Goal: Use online tool/utility: Utilize a website feature to perform a specific function

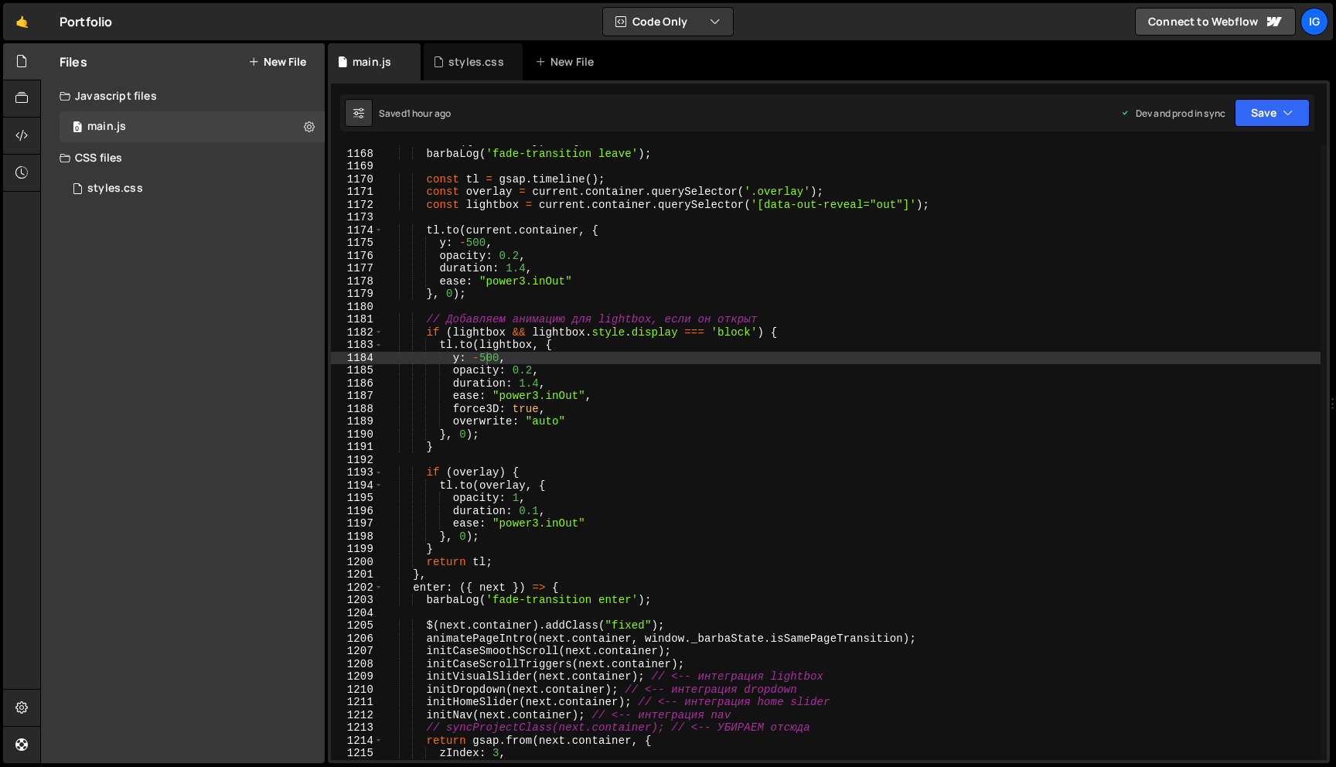
scroll to position [14890, 0]
click at [538, 384] on div "leave : ({ current }) => { barbaLog ( 'fade-transition leave' ) ; const tl = gs…" at bounding box center [852, 455] width 937 height 640
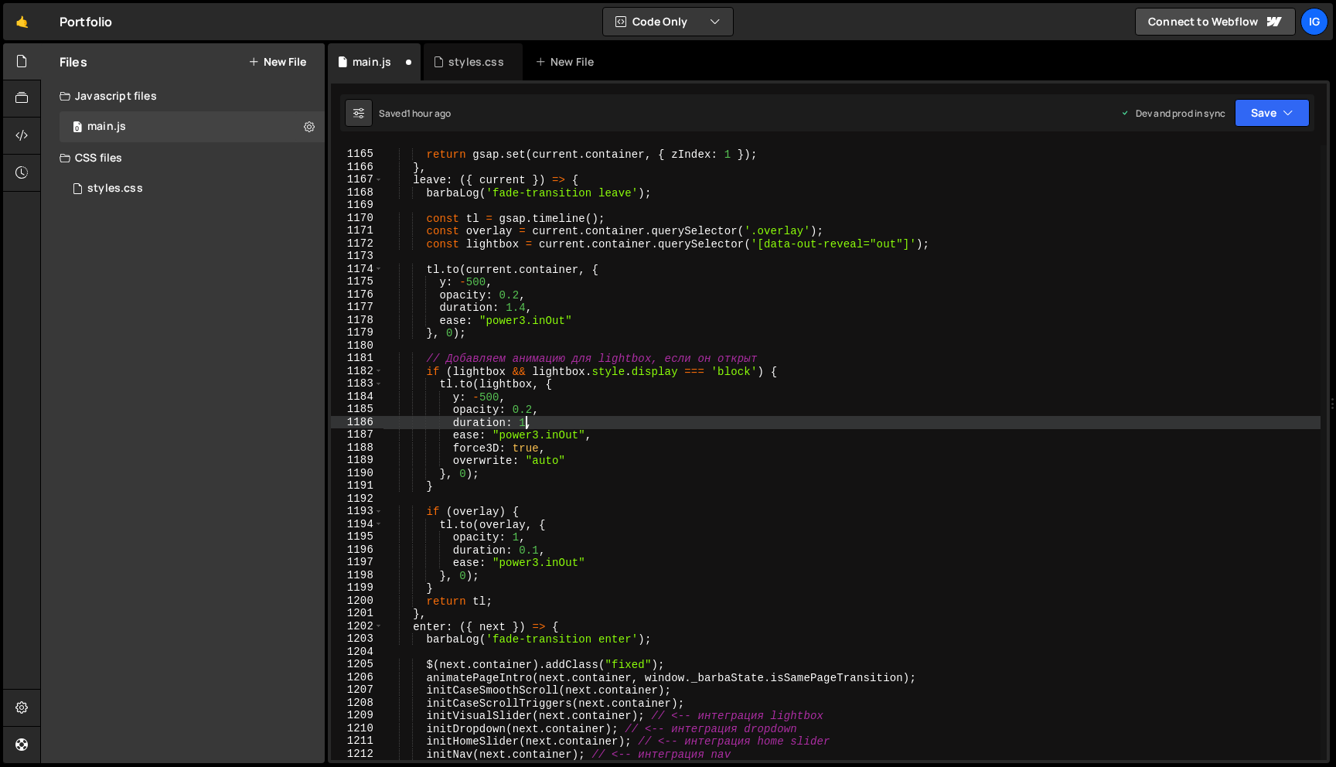
scroll to position [14852, 0]
click at [525, 305] on div "return gsap . set ( current . container , { zIndex : 1 }) ; } , leave : ({ curr…" at bounding box center [852, 455] width 937 height 640
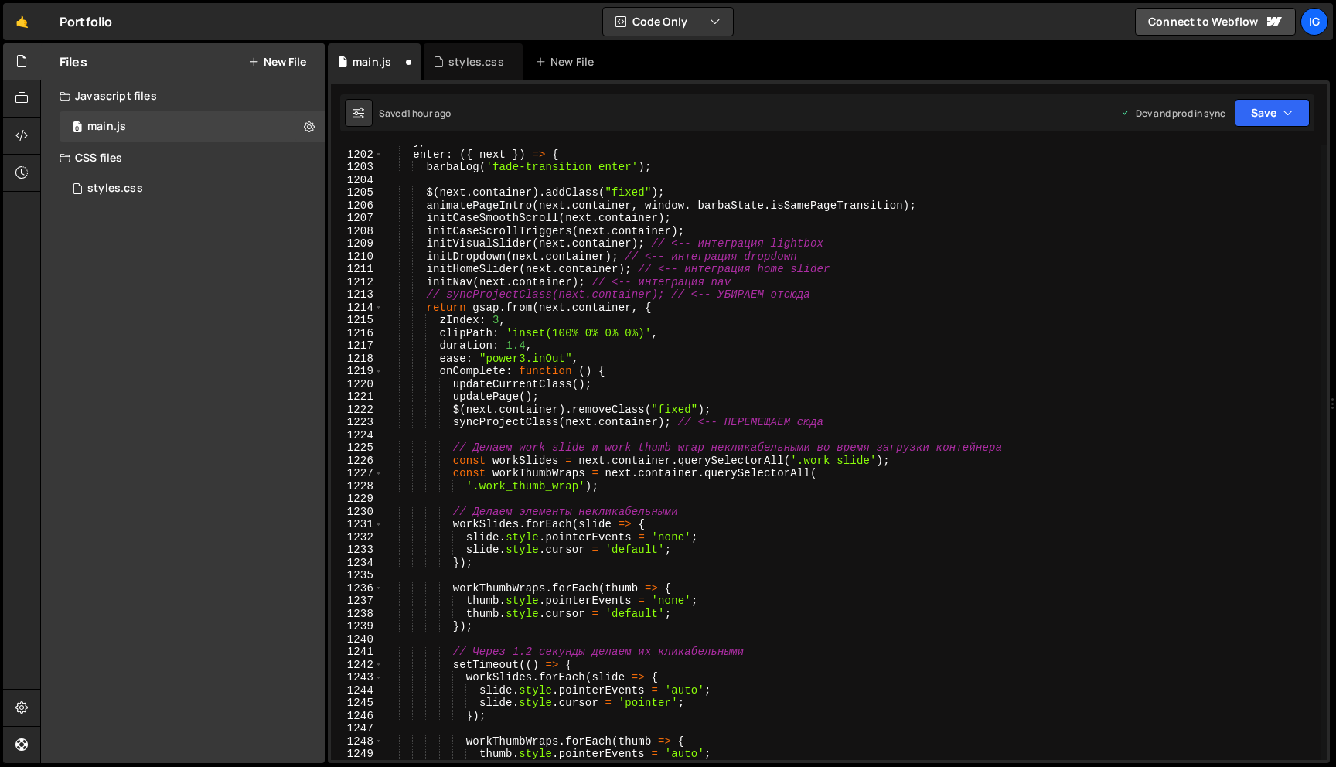
scroll to position [15323, 0]
click at [527, 343] on div "} , enter : ({ next }) => { barbaLog ( 'fade-transition enter' ) ; $ ( next . c…" at bounding box center [852, 455] width 937 height 640
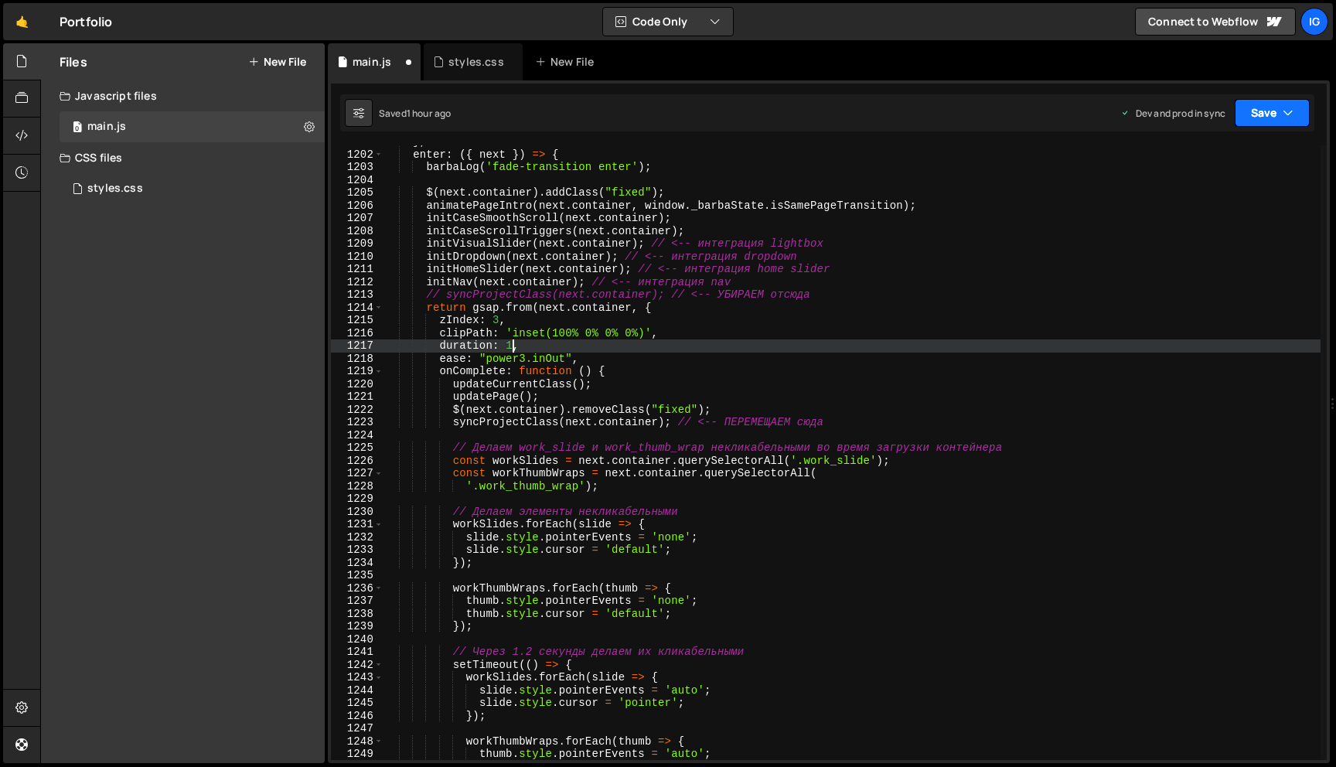
click at [1268, 101] on button "Save" at bounding box center [1272, 113] width 75 height 28
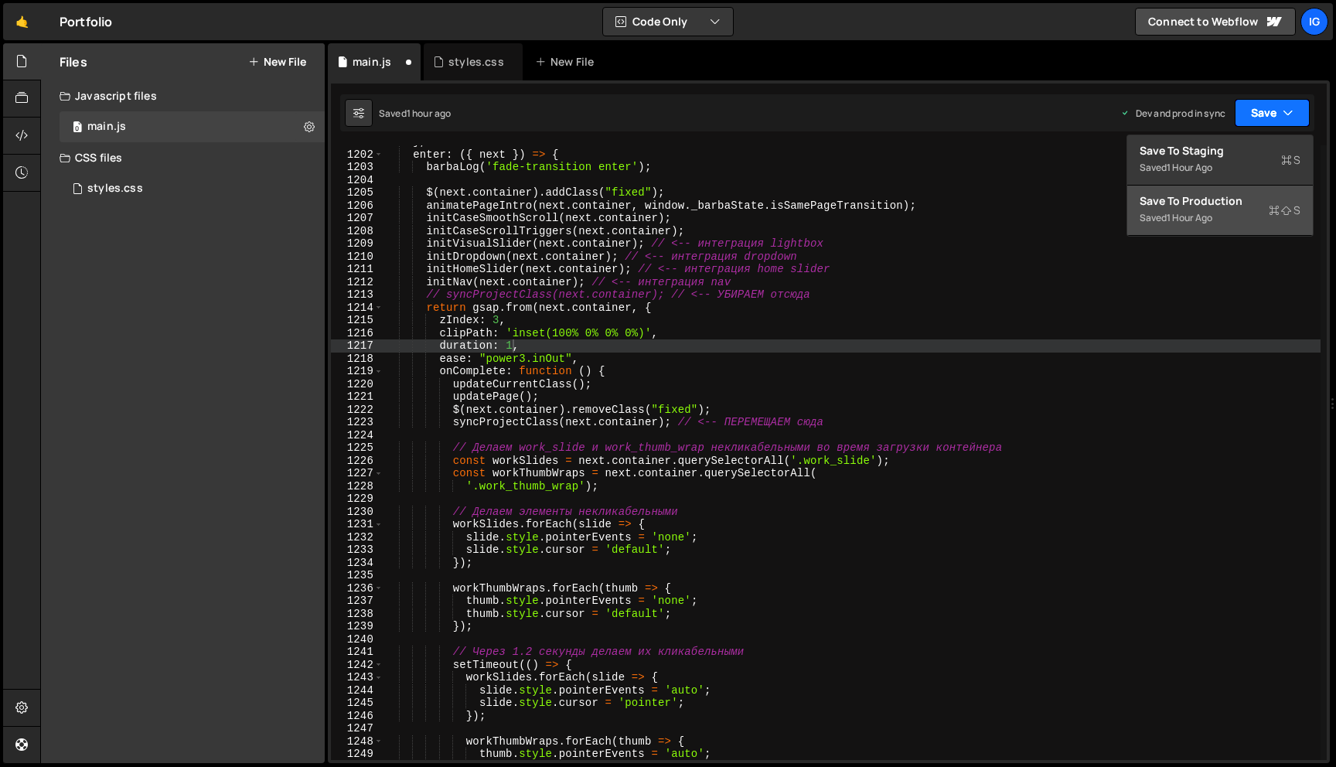
click at [1214, 189] on button "Save to Production S Saved 1 hour ago" at bounding box center [1221, 211] width 186 height 50
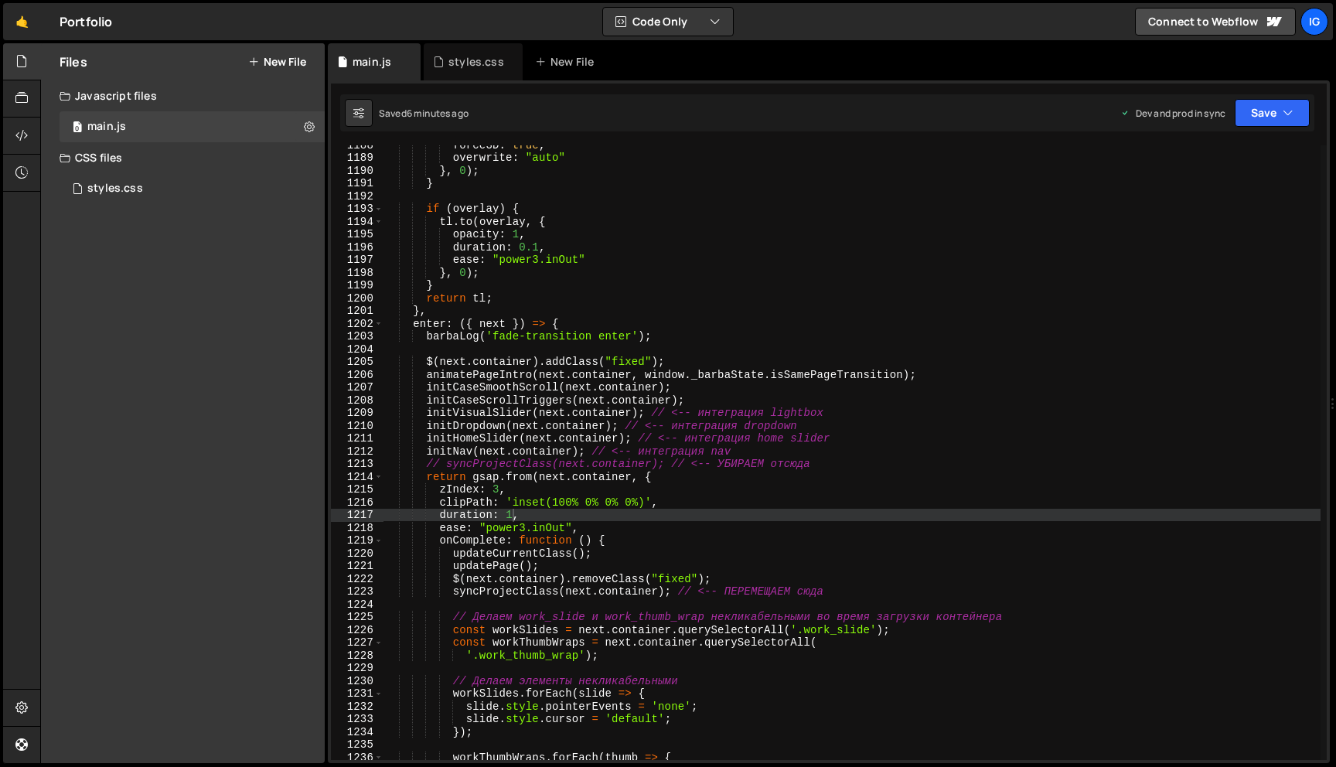
scroll to position [15155, 0]
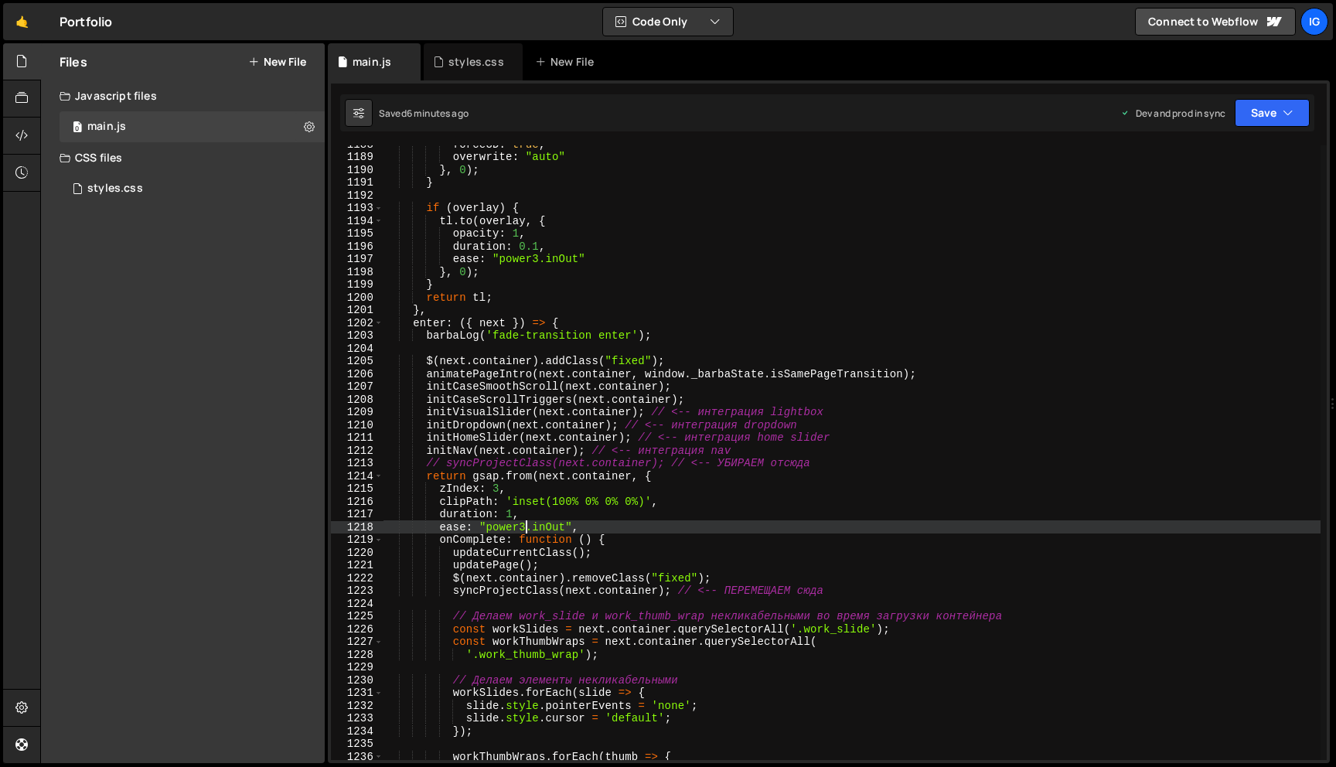
click at [524, 523] on div "force3D : true , overwrite : "auto" } , 0 ) ; } if ( overlay ) { tl . to ( over…" at bounding box center [852, 458] width 937 height 640
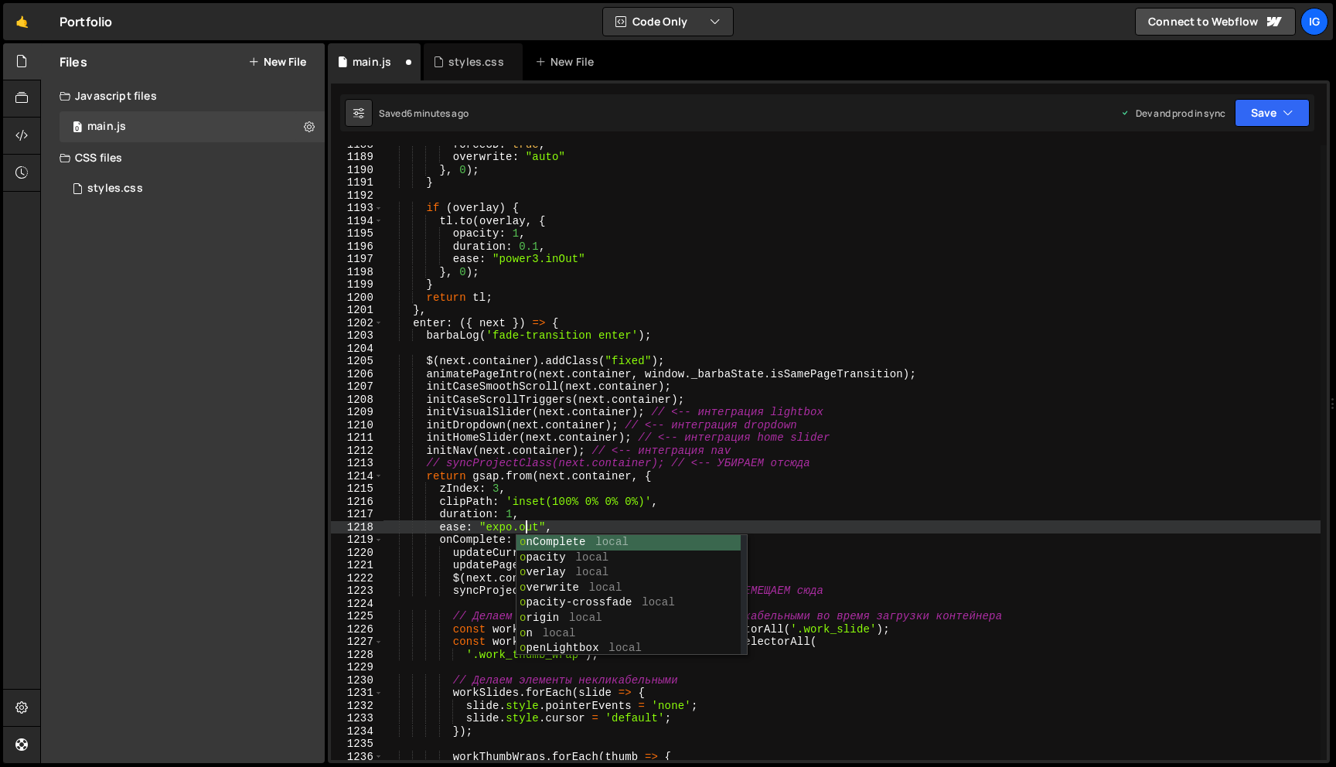
scroll to position [0, 9]
click at [551, 519] on div "force3D : true , overwrite : "auto" } , 0 ) ; } if ( overlay ) { tl . to ( over…" at bounding box center [852, 458] width 937 height 640
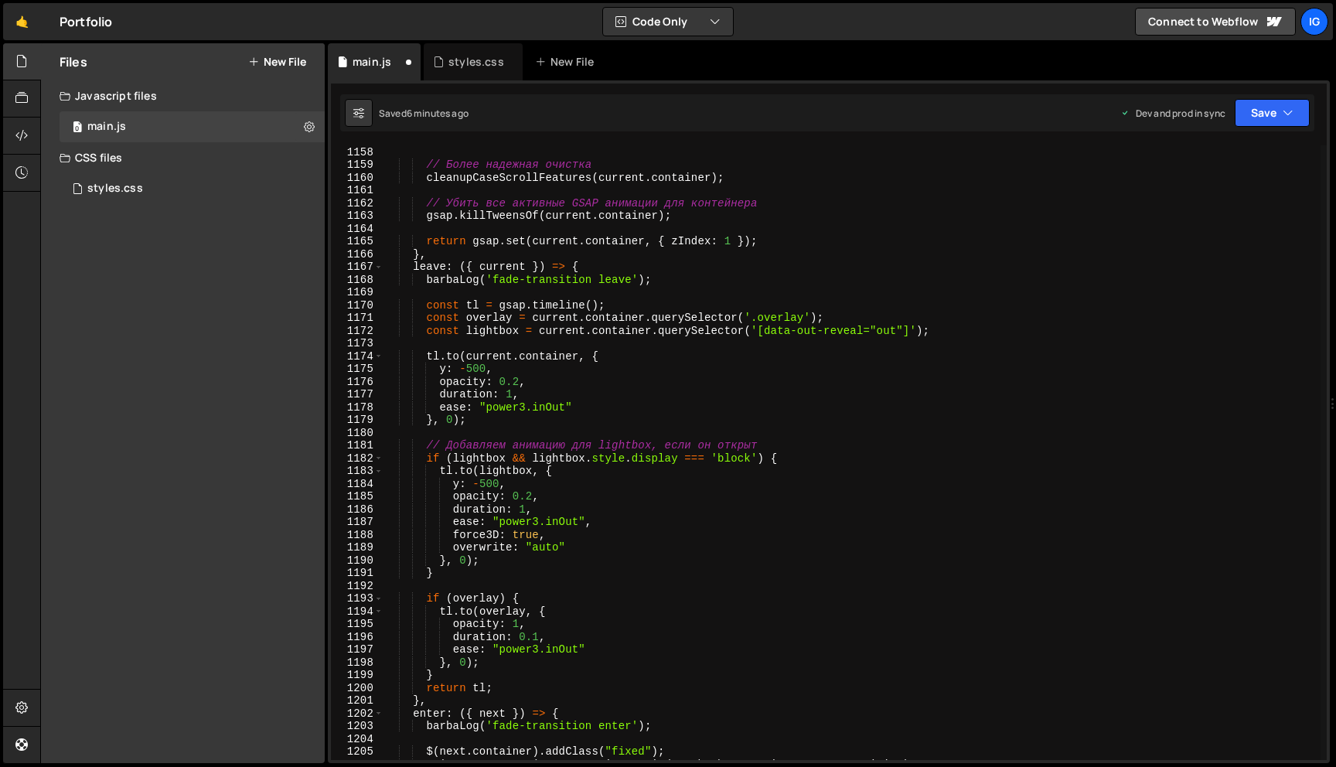
scroll to position [14756, 0]
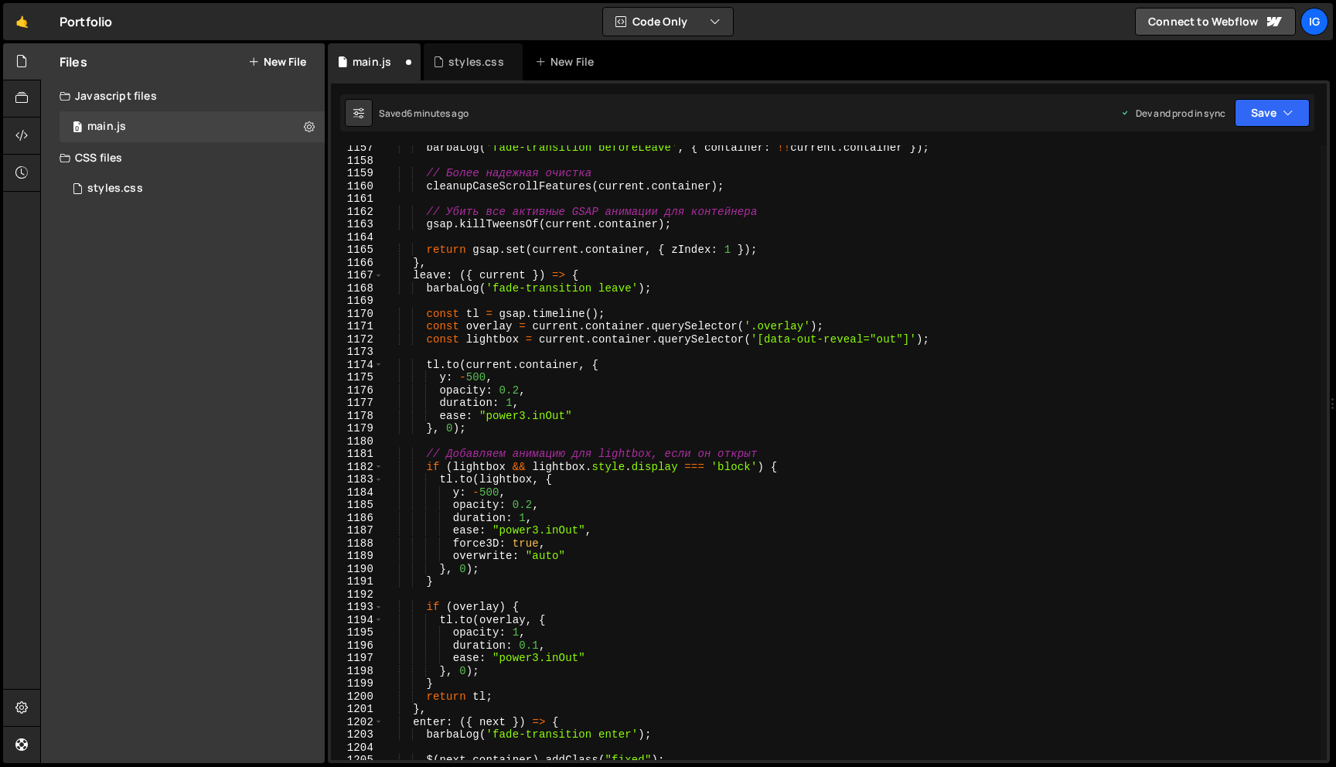
click at [485, 493] on div "barbaLog ( 'fade-transition beforeLeave' , { container : !! current . container…" at bounding box center [852, 462] width 937 height 640
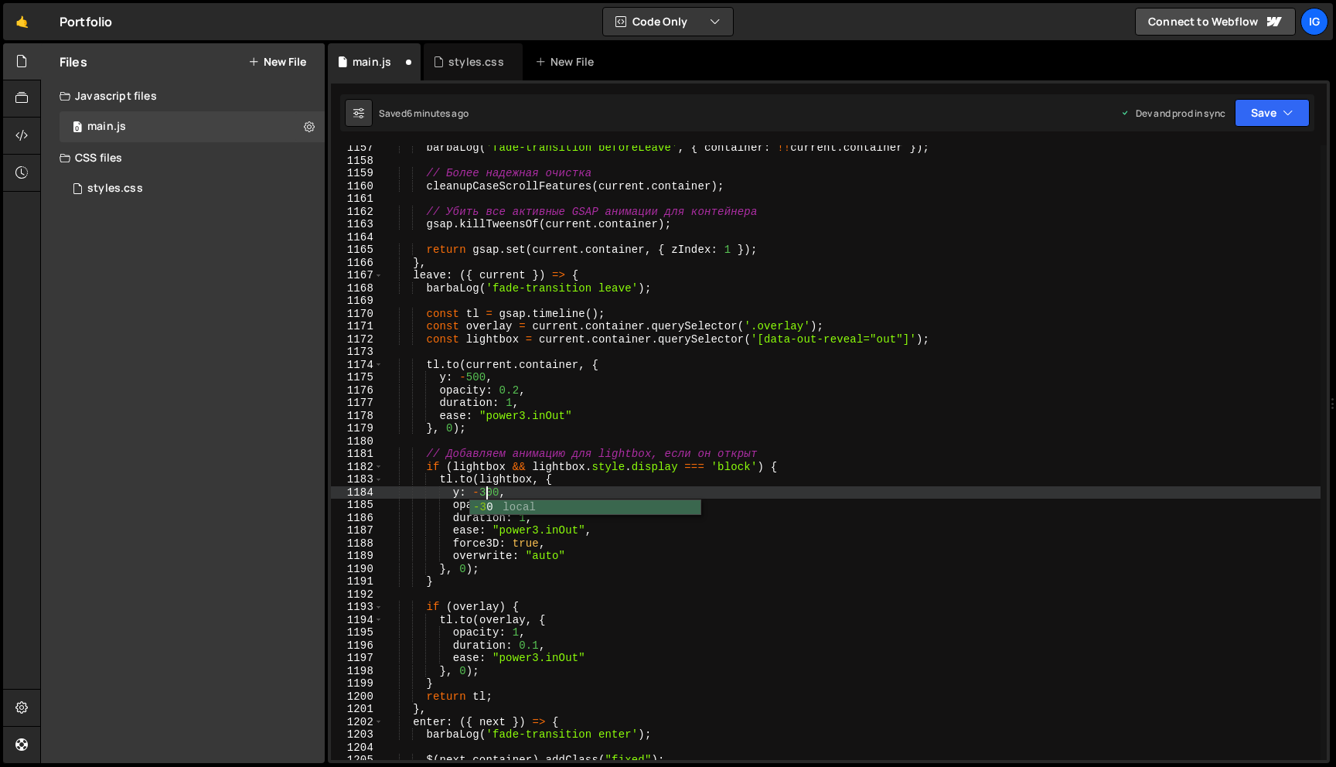
click at [473, 377] on div "barbaLog ( 'fade-transition beforeLeave' , { container : !! current . container…" at bounding box center [852, 462] width 937 height 640
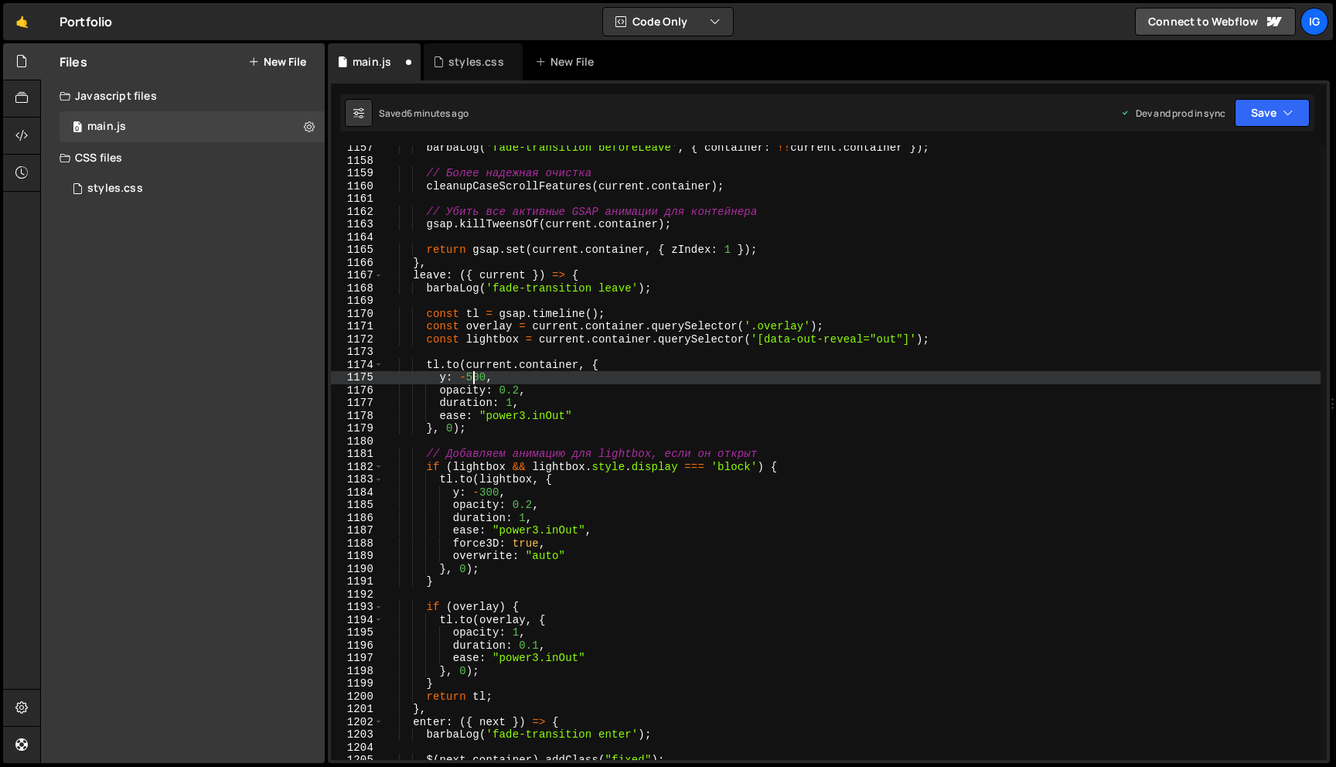
scroll to position [0, 6]
click at [492, 493] on div "barbaLog ( 'fade-transition beforeLeave' , { container : !! current . container…" at bounding box center [852, 462] width 937 height 640
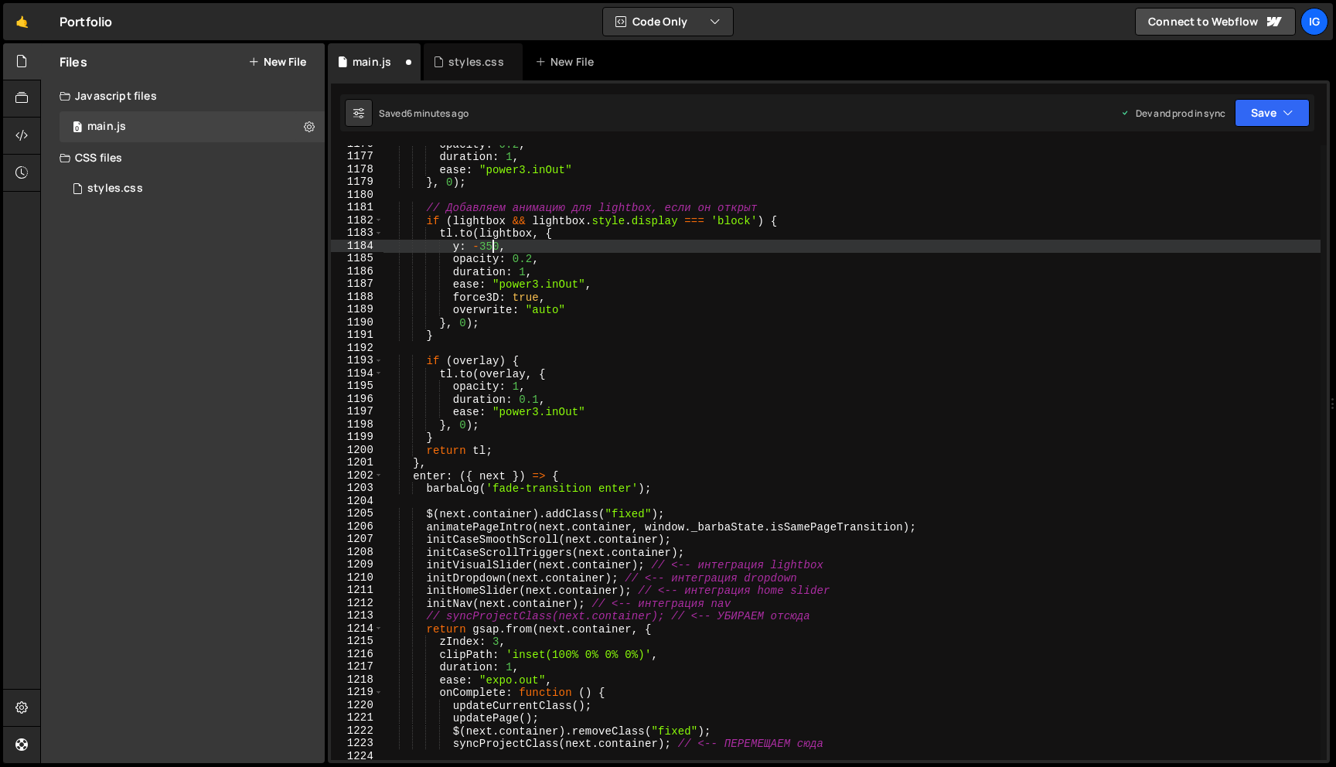
scroll to position [15004, 0]
click at [1275, 108] on button "Save" at bounding box center [1272, 113] width 75 height 28
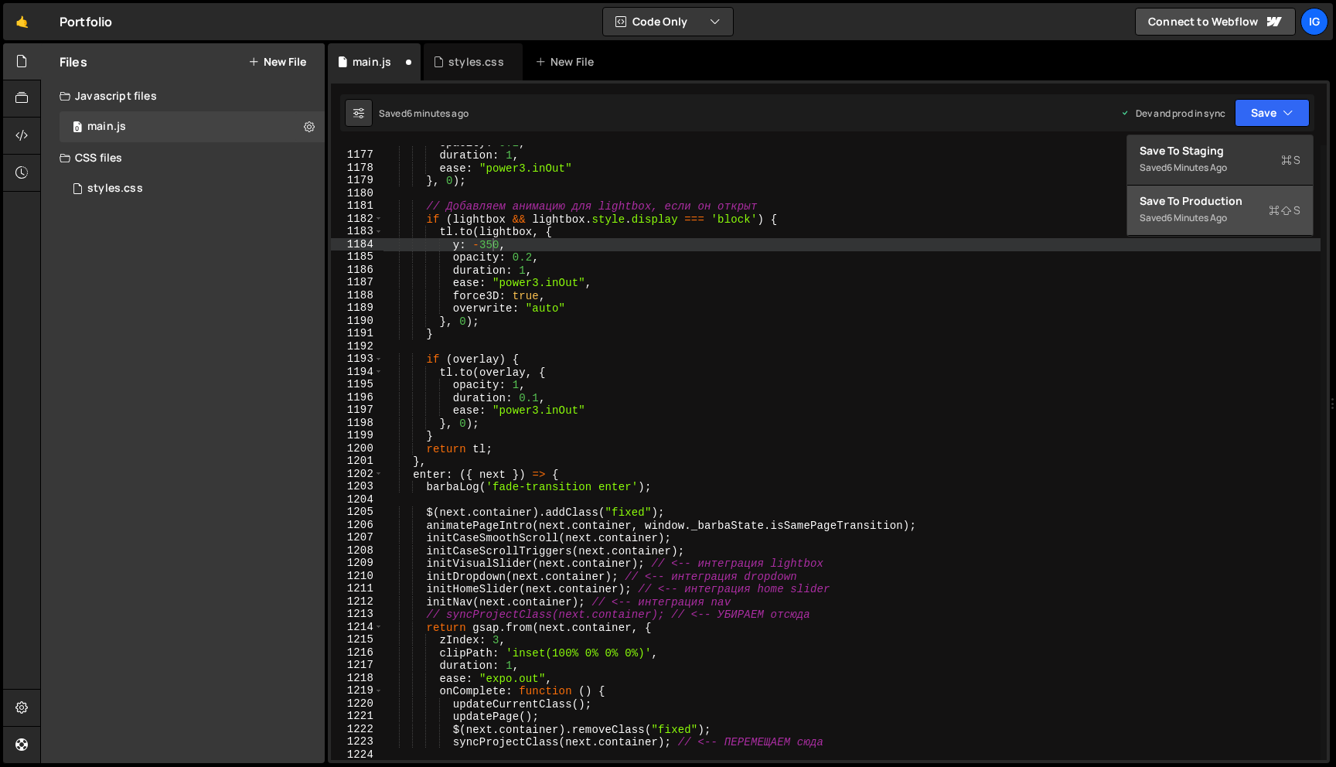
click at [1193, 217] on div "6 minutes ago" at bounding box center [1197, 217] width 60 height 13
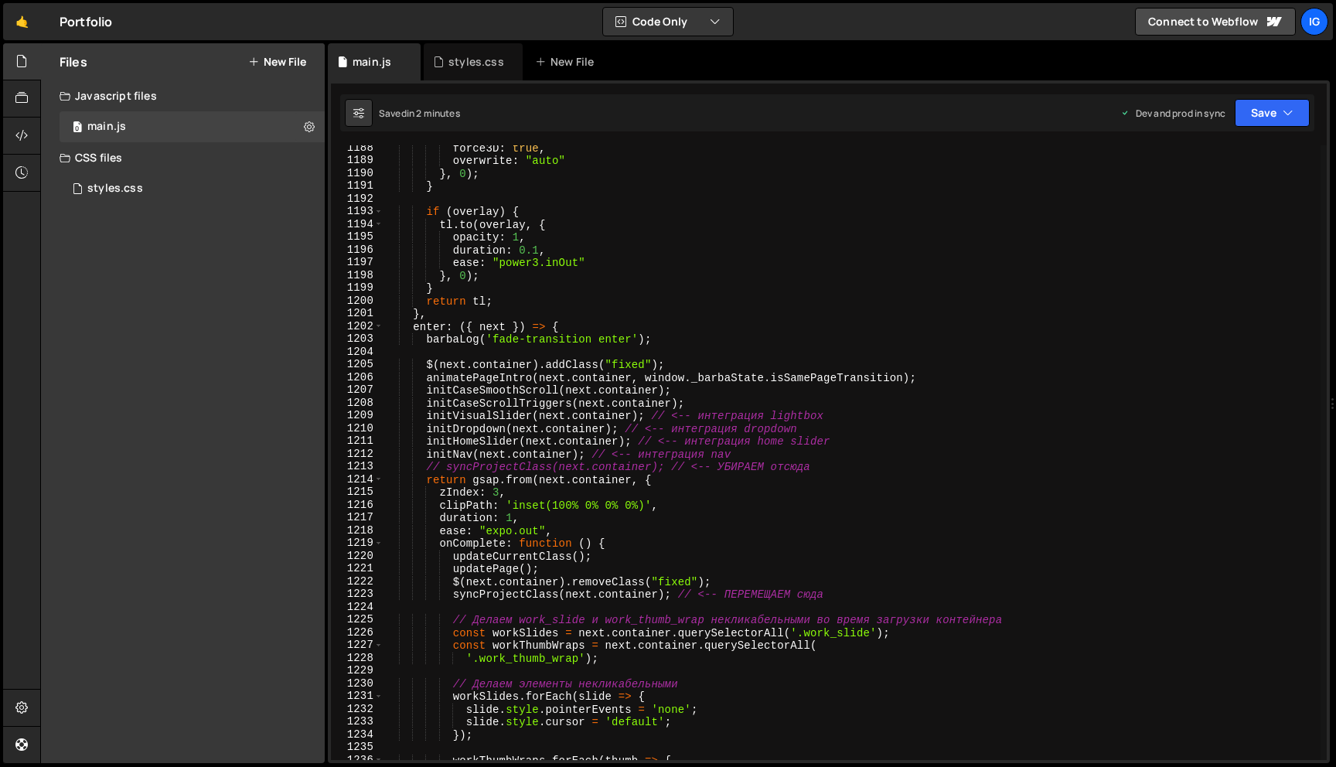
scroll to position [15150, 0]
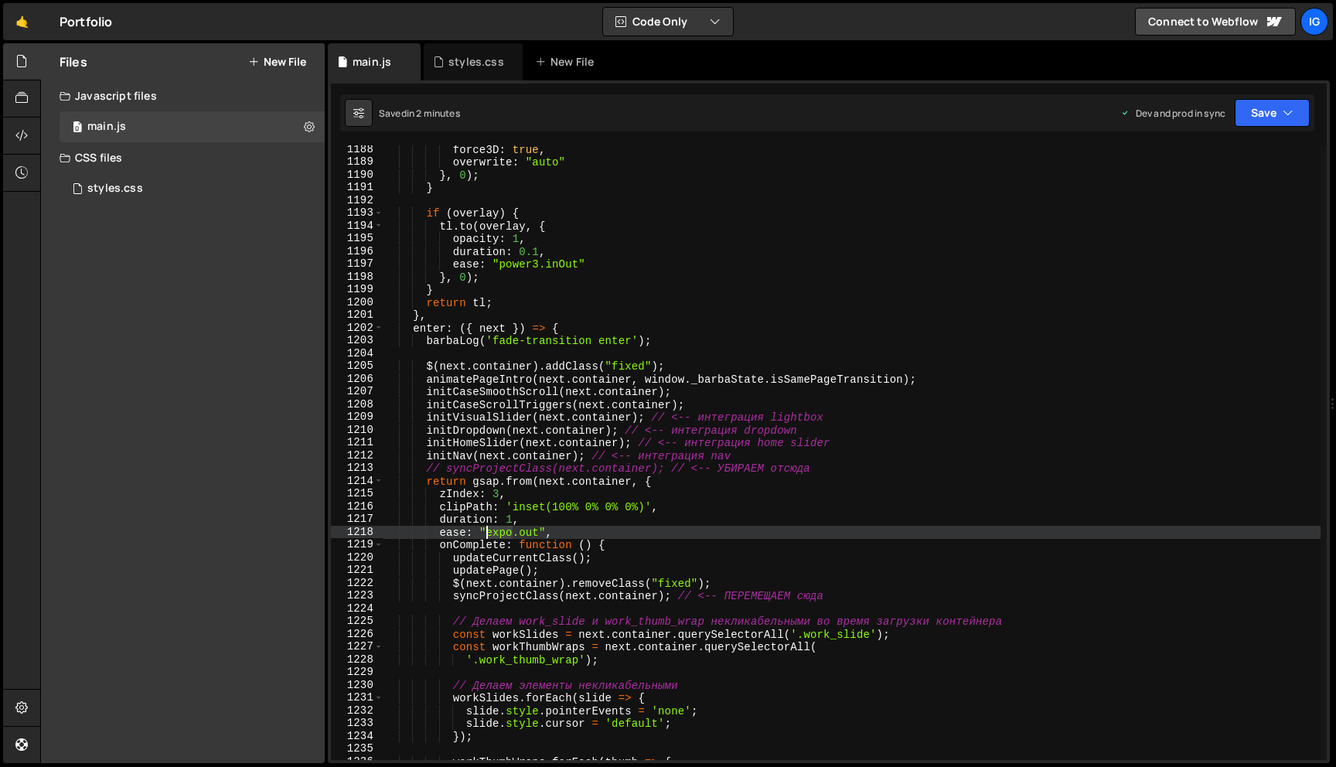
drag, startPoint x: 514, startPoint y: 535, endPoint x: 486, endPoint y: 535, distance: 27.1
click at [486, 535] on div "force3D : true , overwrite : "auto" } , 0 ) ; } if ( overlay ) { tl . to ( over…" at bounding box center [852, 463] width 937 height 640
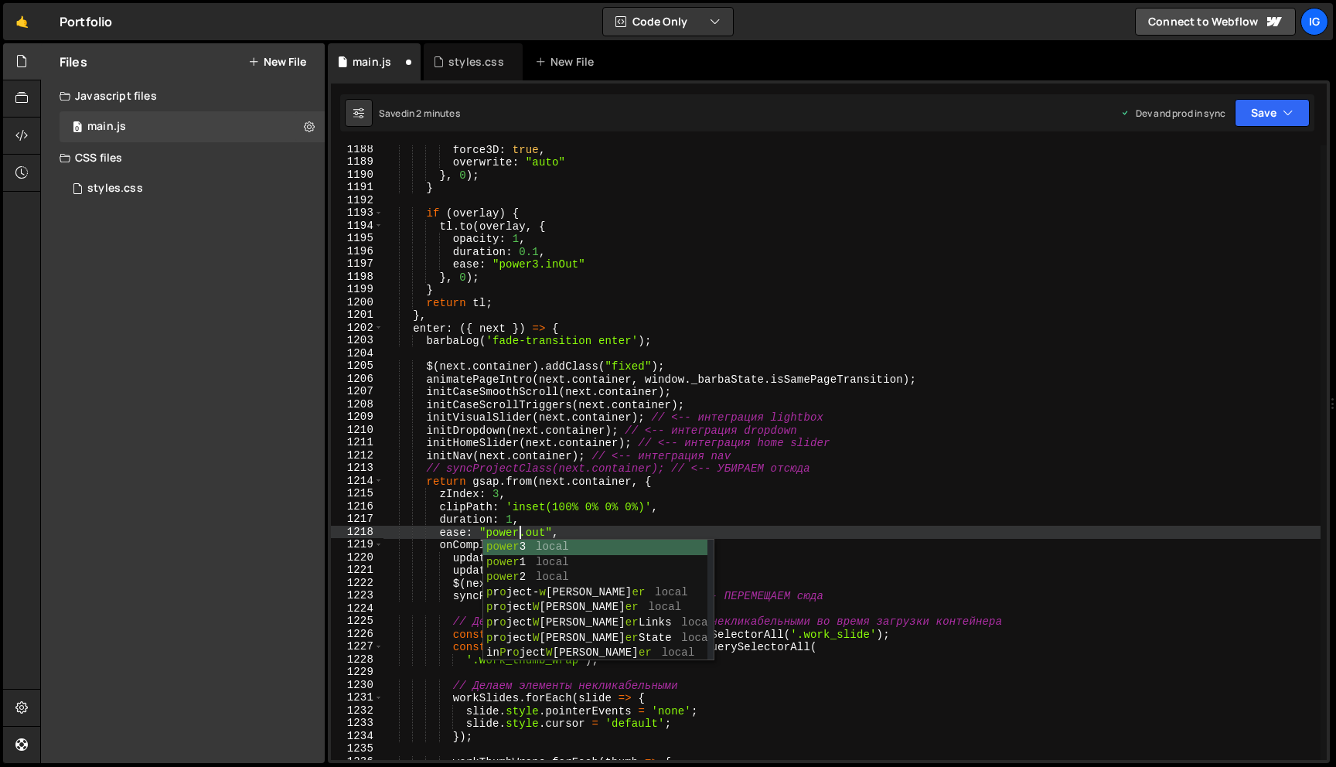
scroll to position [0, 9]
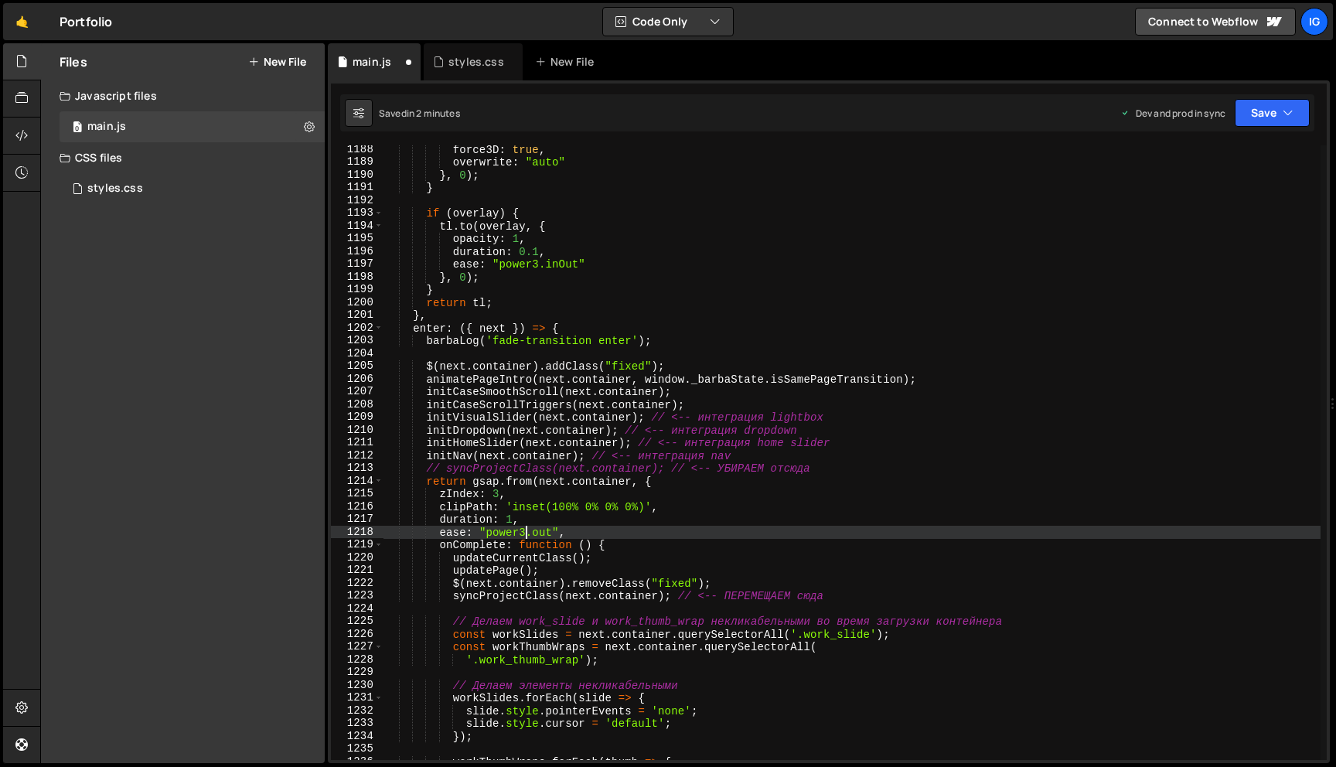
click at [536, 537] on div "force3D : true , overwrite : "auto" } , 0 ) ; } if ( overlay ) { tl . to ( over…" at bounding box center [852, 463] width 937 height 640
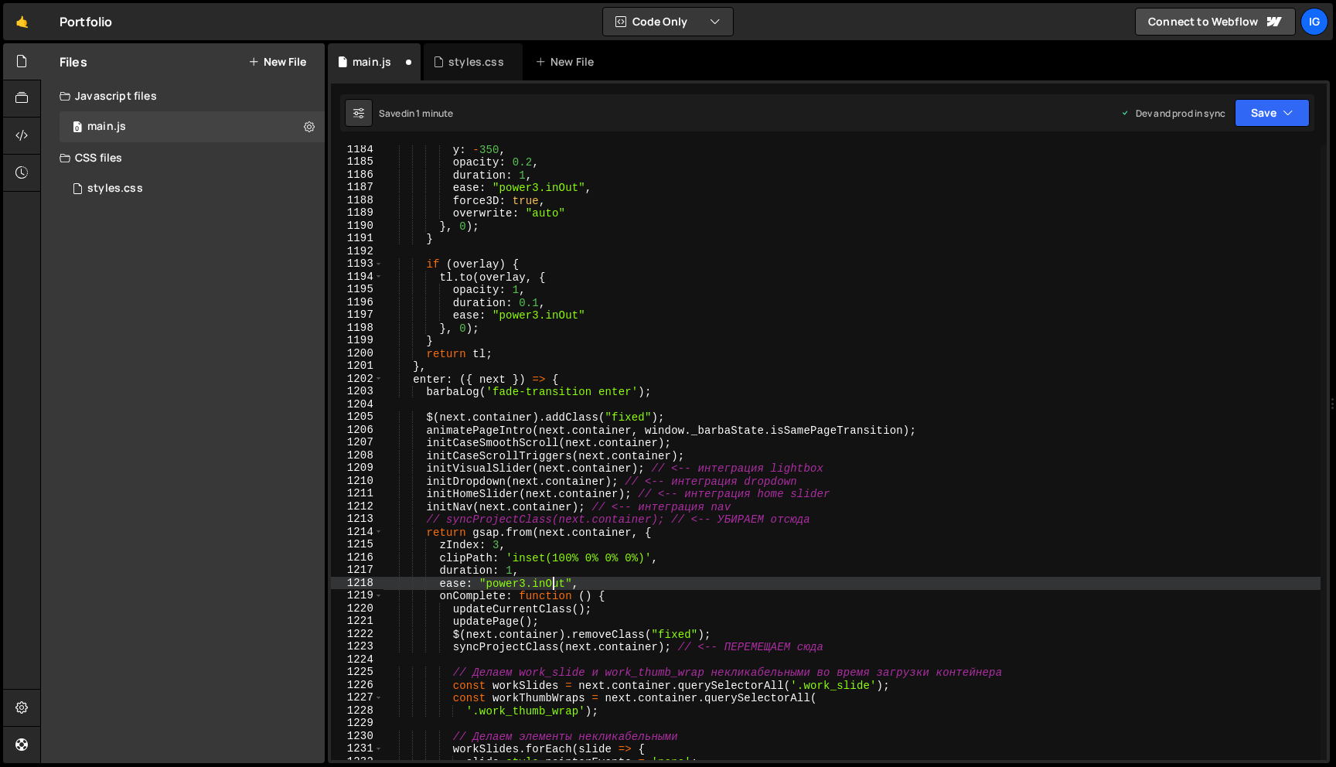
scroll to position [15098, 0]
click at [514, 572] on div "y : - 350 , opacity : 0.2 , duration : 1 , ease : "power3.inOut" , force3D : tr…" at bounding box center [852, 463] width 937 height 640
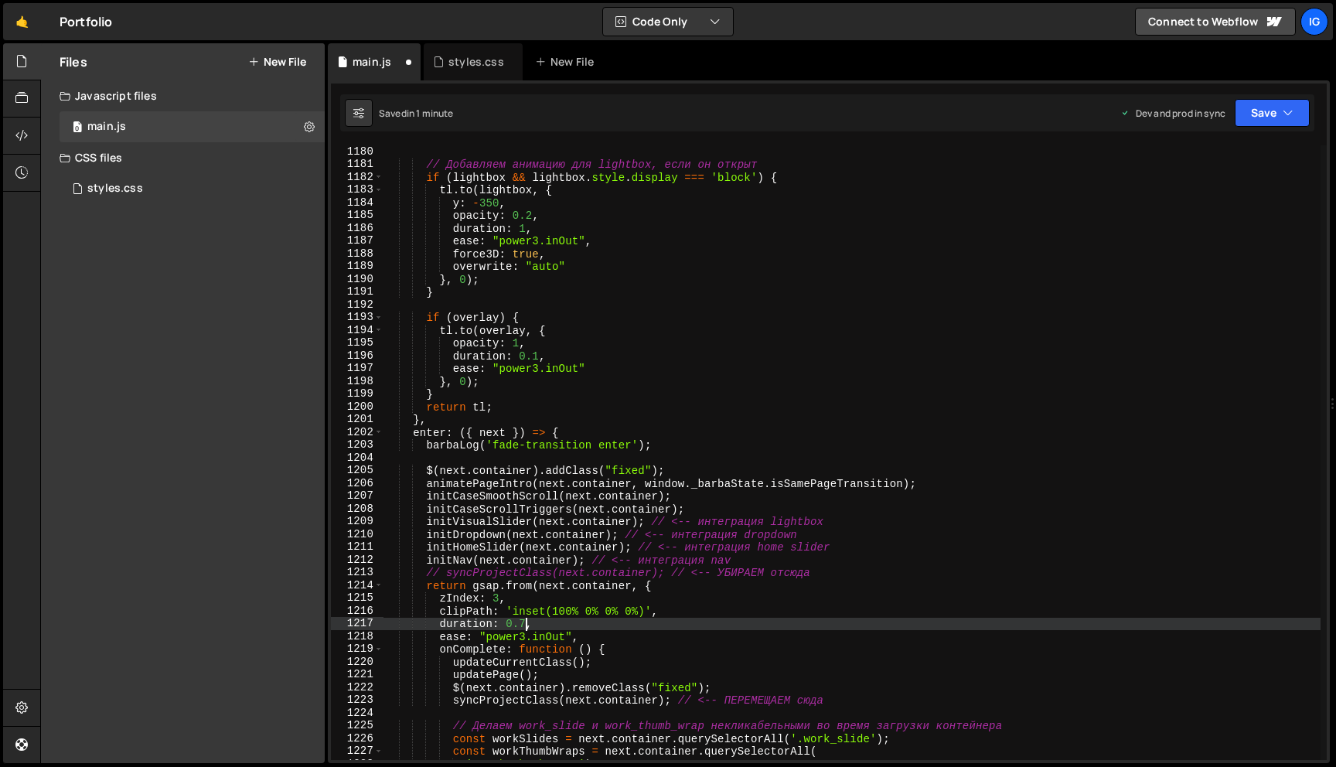
scroll to position [15045, 0]
click at [524, 229] on div "} , 0 ) ; // Добавляем анимацию для lightbox, если он открыт if ( lightbox && l…" at bounding box center [852, 453] width 937 height 640
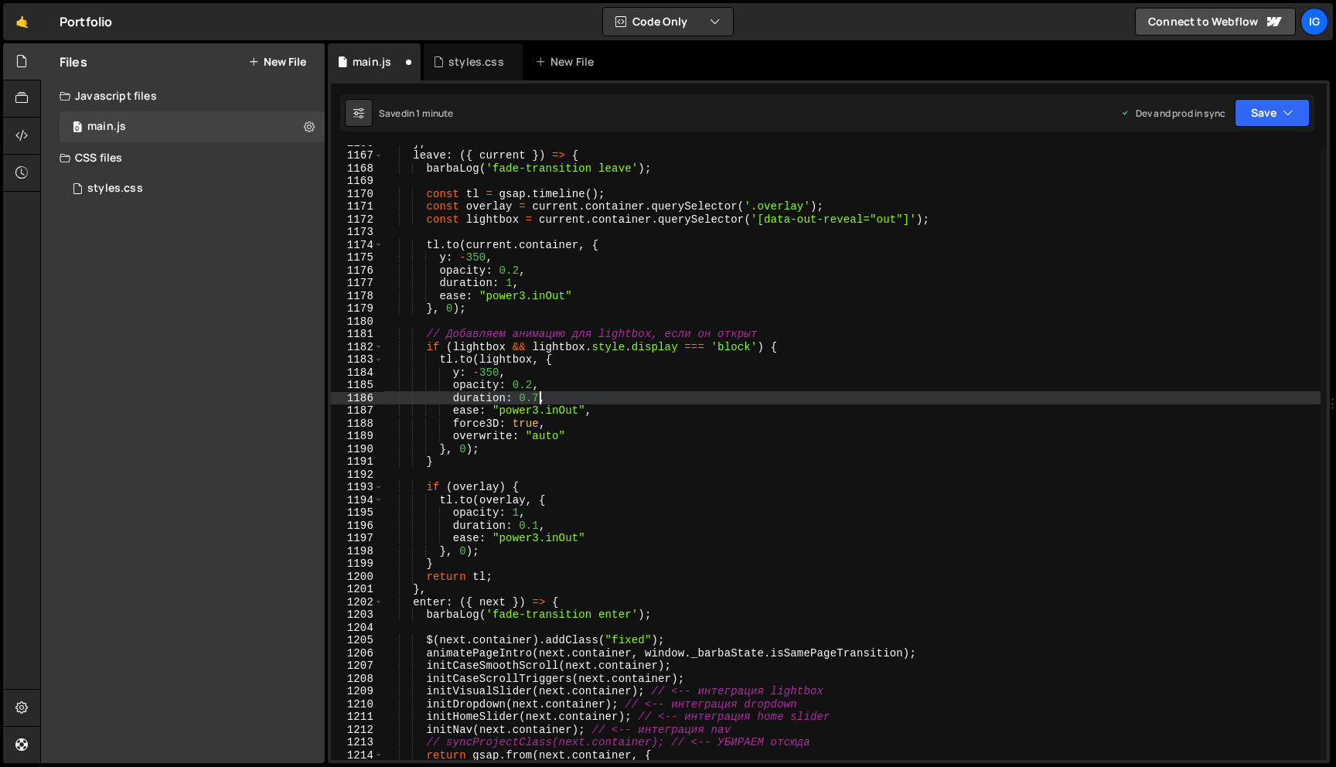
scroll to position [14862, 0]
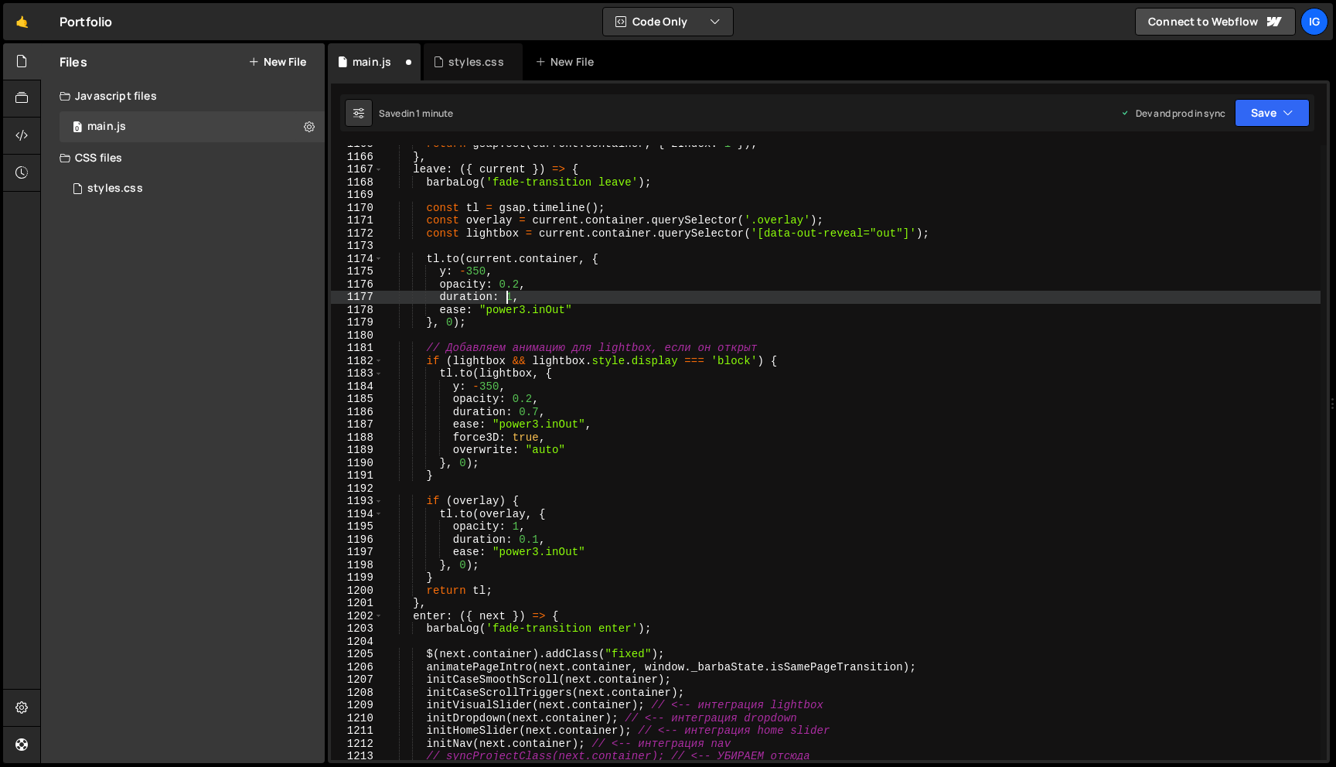
click at [508, 296] on div "return gsap . set ( current . container , { zIndex : 1 }) ; } , leave : ({ curr…" at bounding box center [852, 458] width 937 height 640
click at [1251, 104] on button "Save" at bounding box center [1272, 113] width 75 height 28
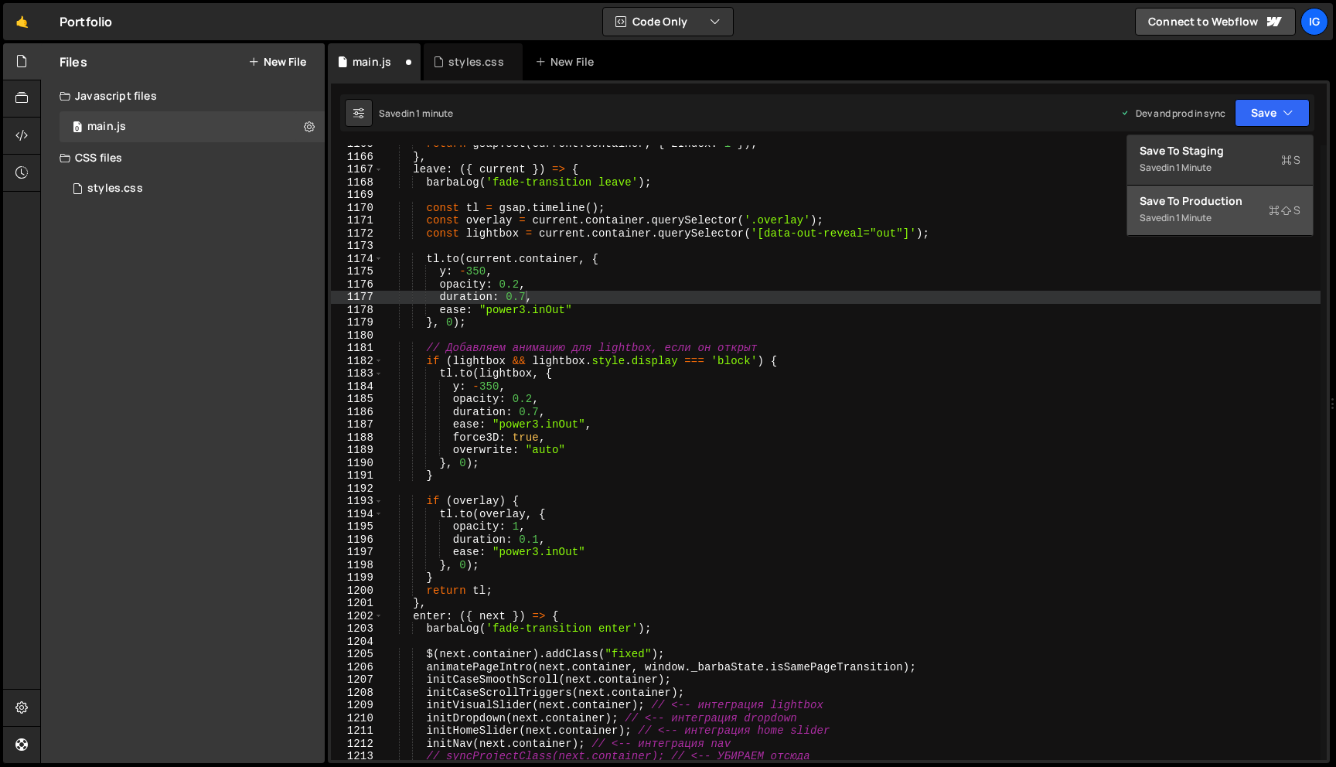
click at [1210, 211] on div "in 1 minute" at bounding box center [1189, 217] width 45 height 13
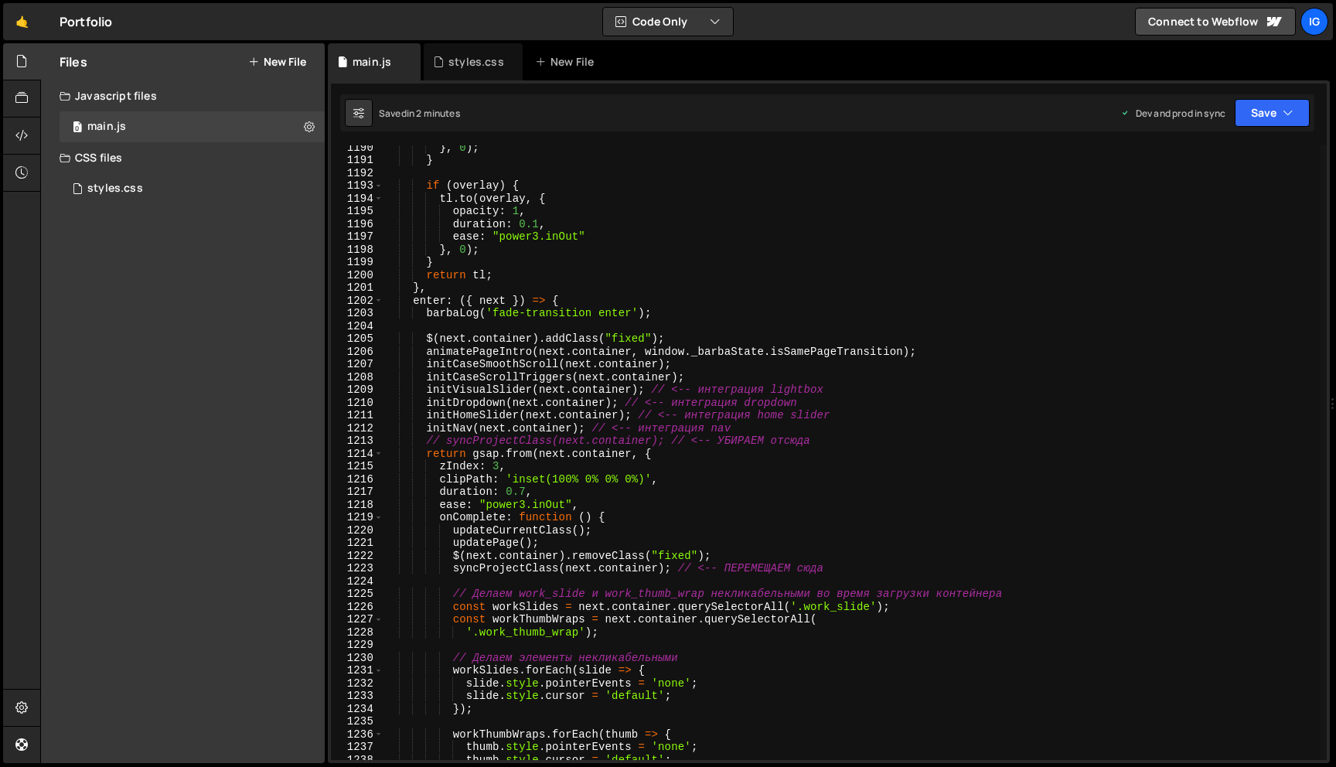
scroll to position [15183, 0]
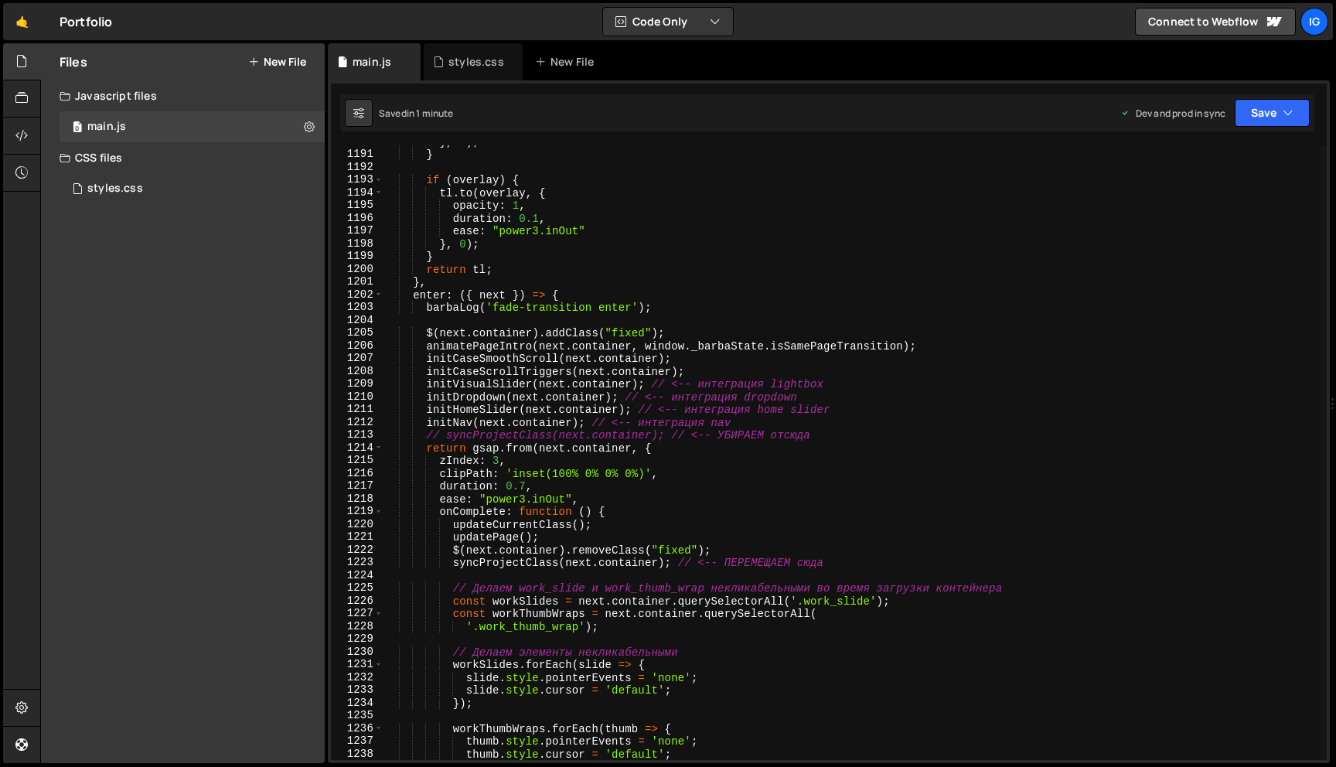
click at [525, 490] on div "} , 0 ) ; } if ( overlay ) { tl . to ( overlay , { opacity : 1 , duration : 0.1…" at bounding box center [852, 455] width 937 height 640
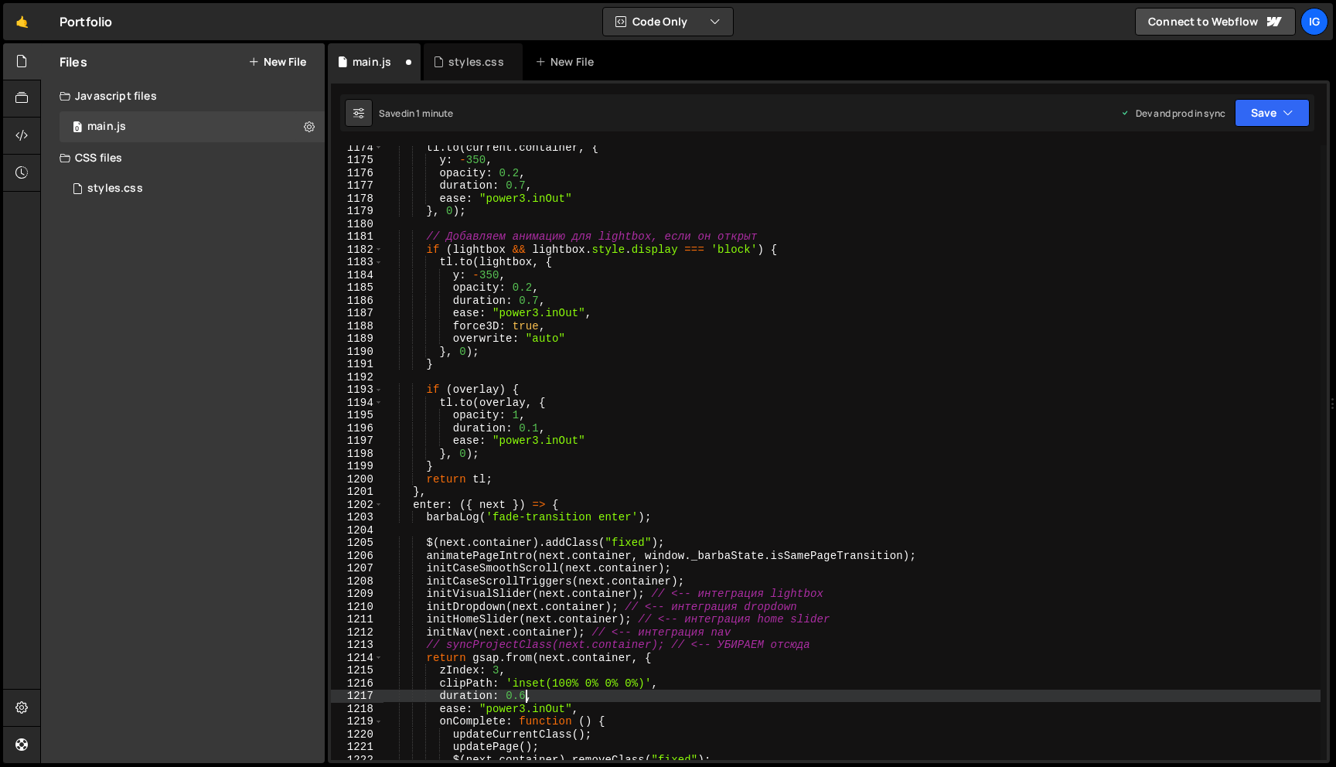
scroll to position [14973, 0]
click at [541, 299] on div "tl . to ( current . container , { y : - 350 , opacity : 0.2 , duration : 0.7 , …" at bounding box center [852, 461] width 937 height 640
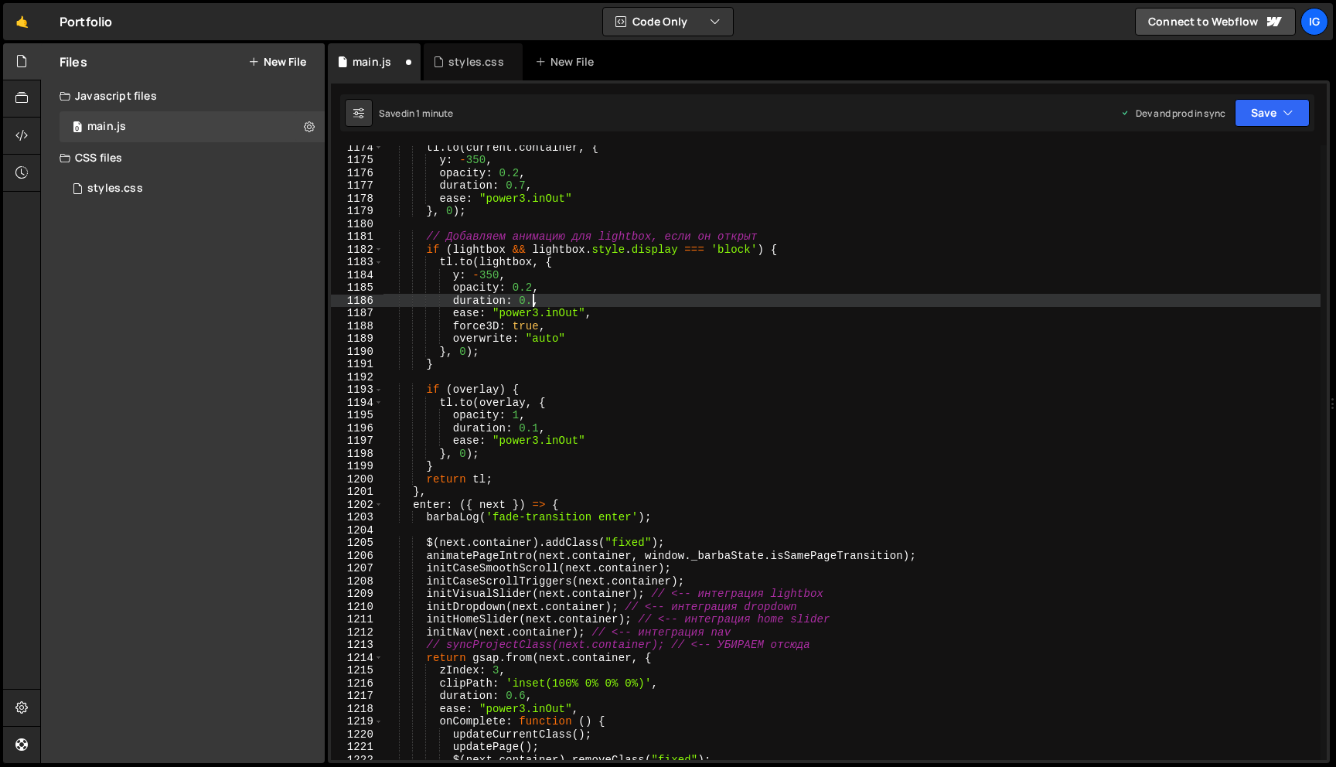
scroll to position [0, 10]
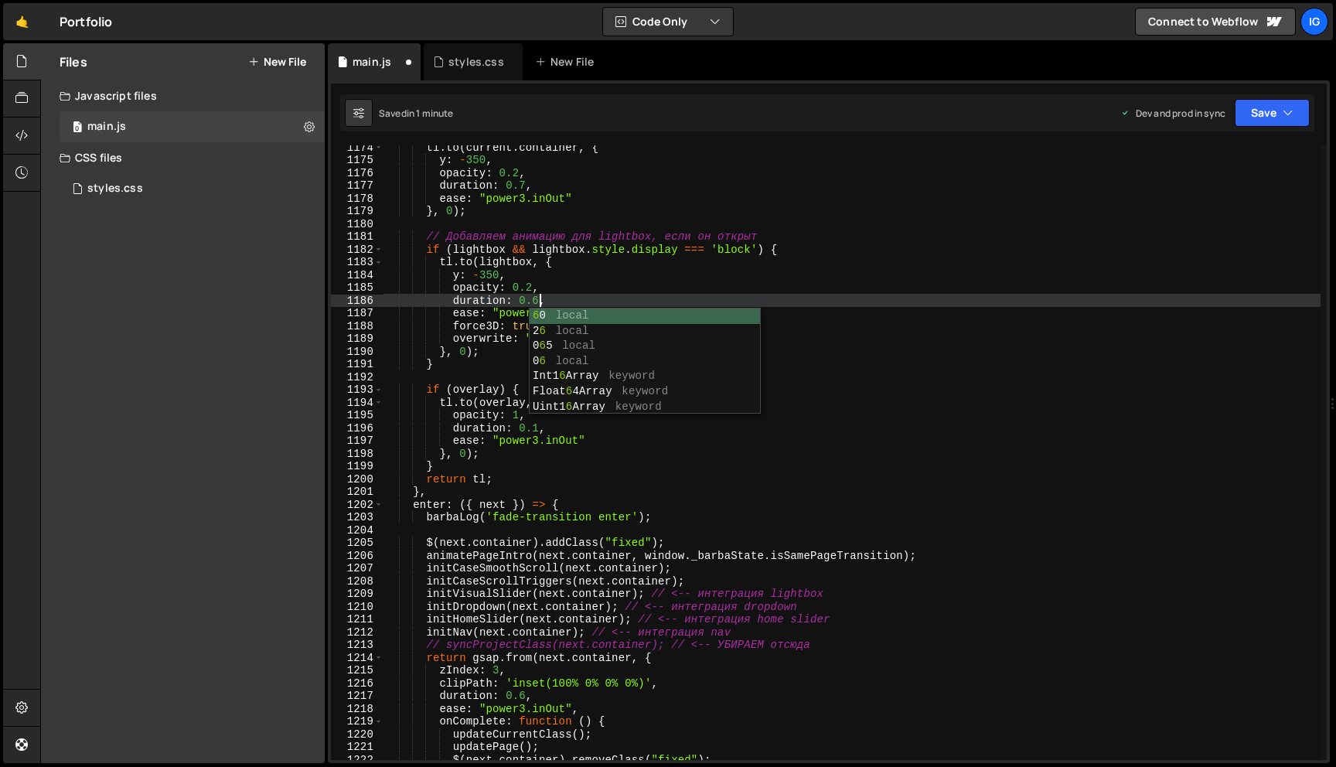
click at [525, 186] on div "tl . to ( current . container , { y : - 350 , opacity : 0.2 , duration : 0.7 , …" at bounding box center [852, 461] width 937 height 640
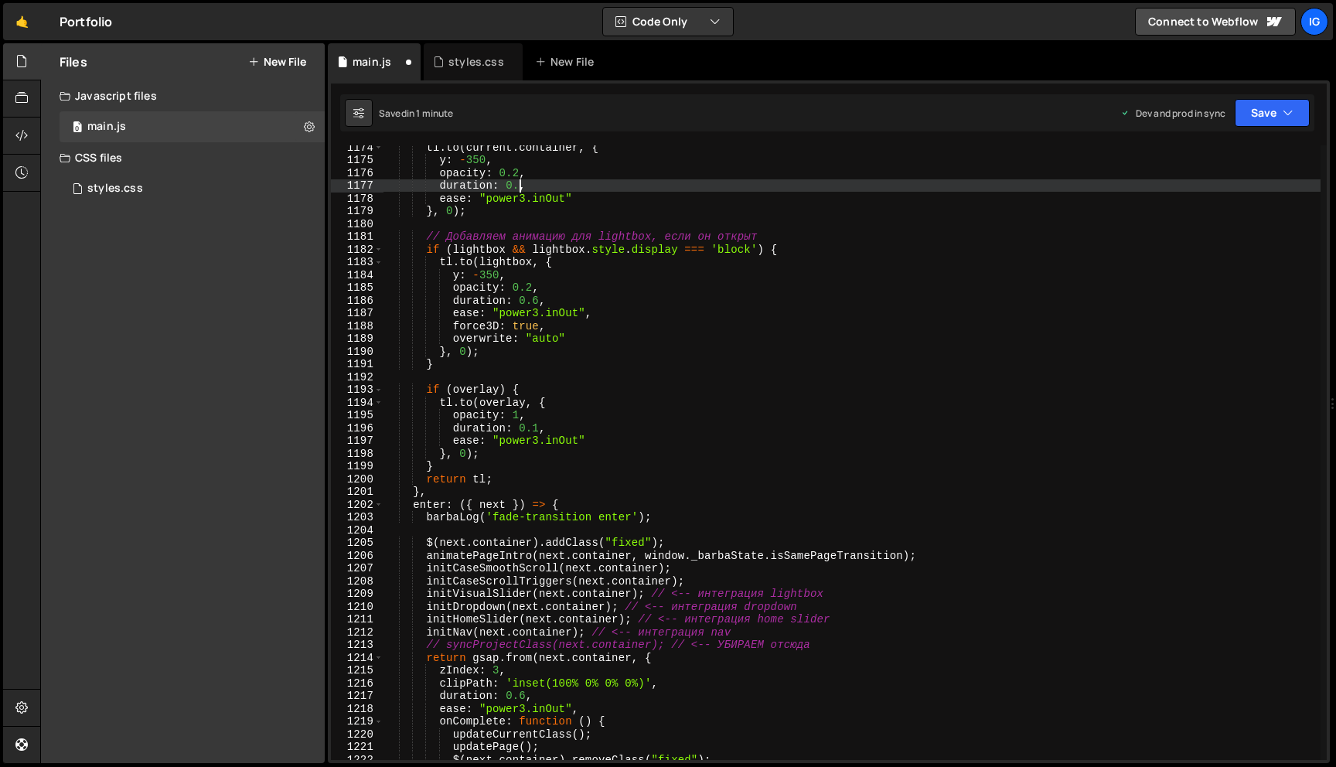
scroll to position [0, 9]
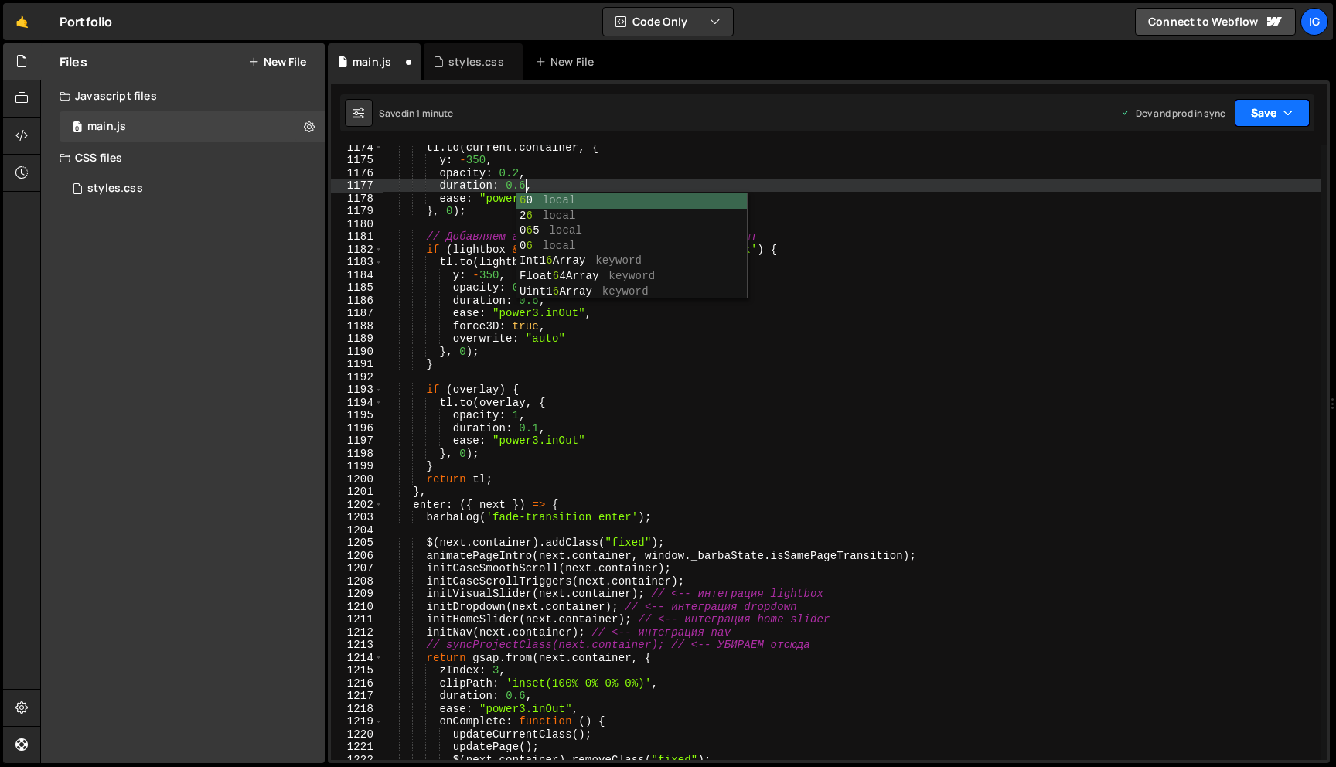
click at [1247, 103] on button "Save" at bounding box center [1272, 113] width 75 height 28
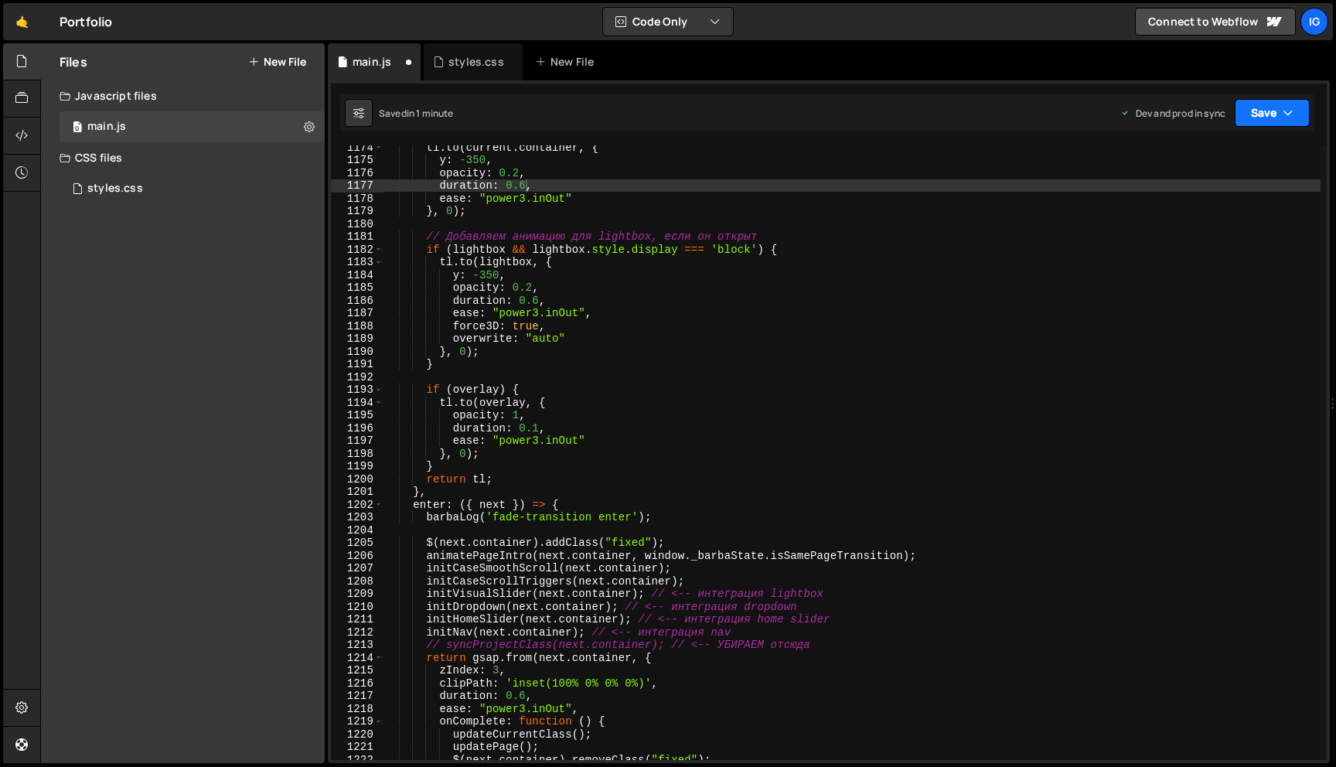
click at [1251, 122] on button "Save" at bounding box center [1272, 113] width 75 height 28
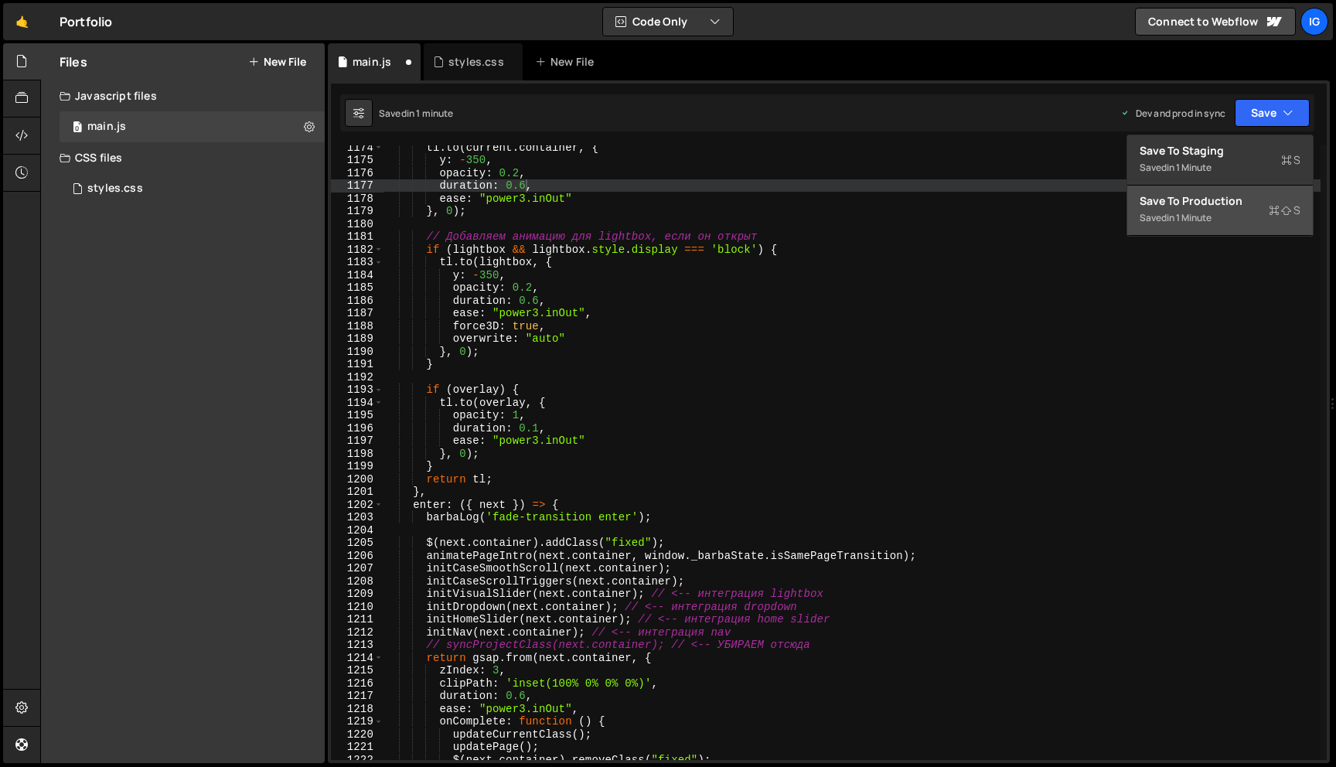
click at [1208, 208] on div "Save to Production S" at bounding box center [1220, 200] width 161 height 15
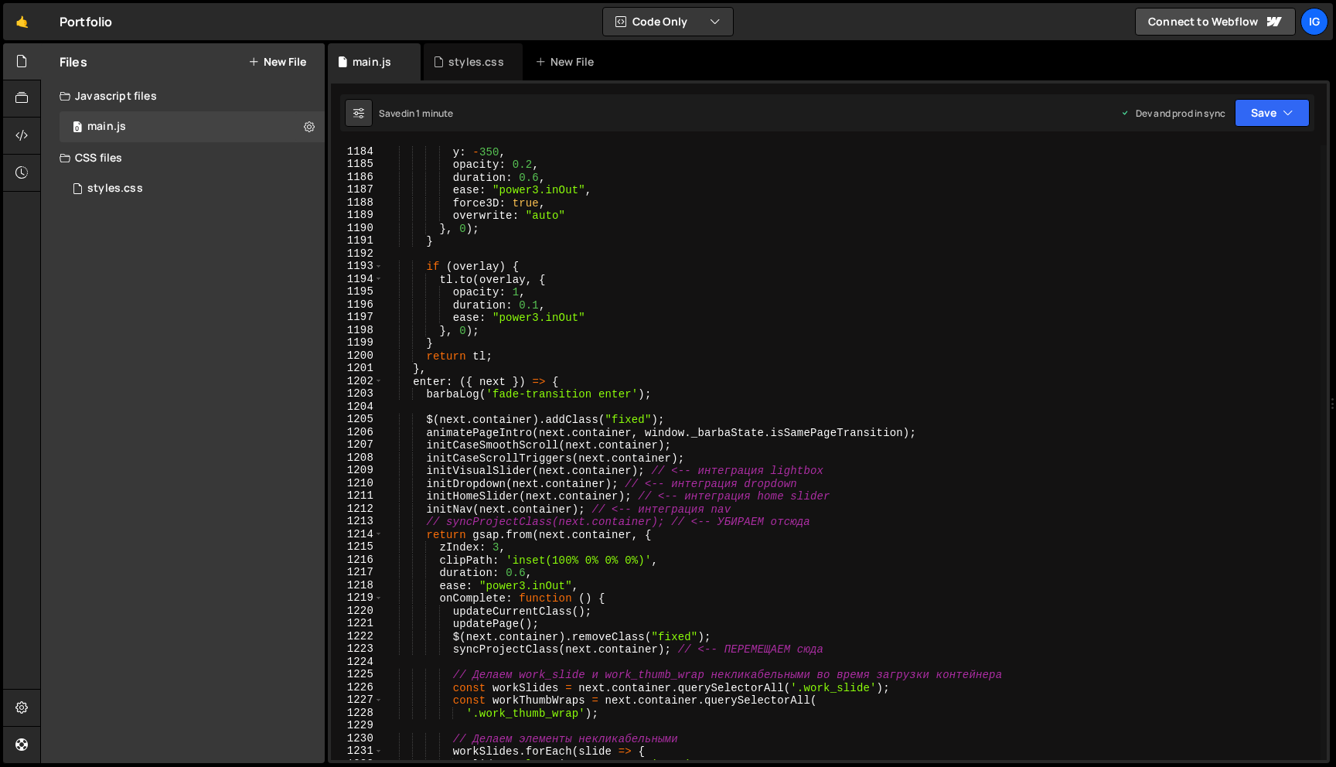
scroll to position [15148, 0]
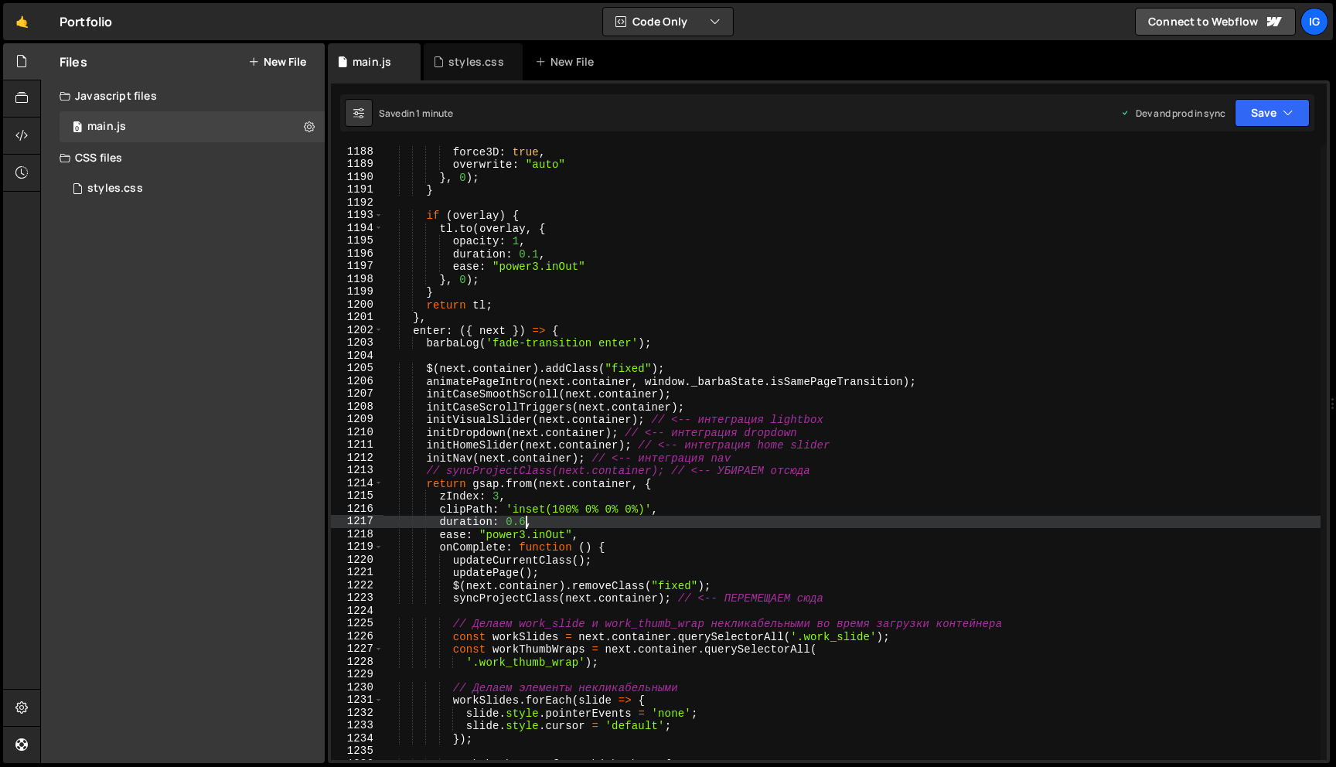
click at [524, 527] on div "force3D : true , overwrite : "auto" } , 0 ) ; } if ( overlay ) { tl . to ( over…" at bounding box center [852, 465] width 937 height 640
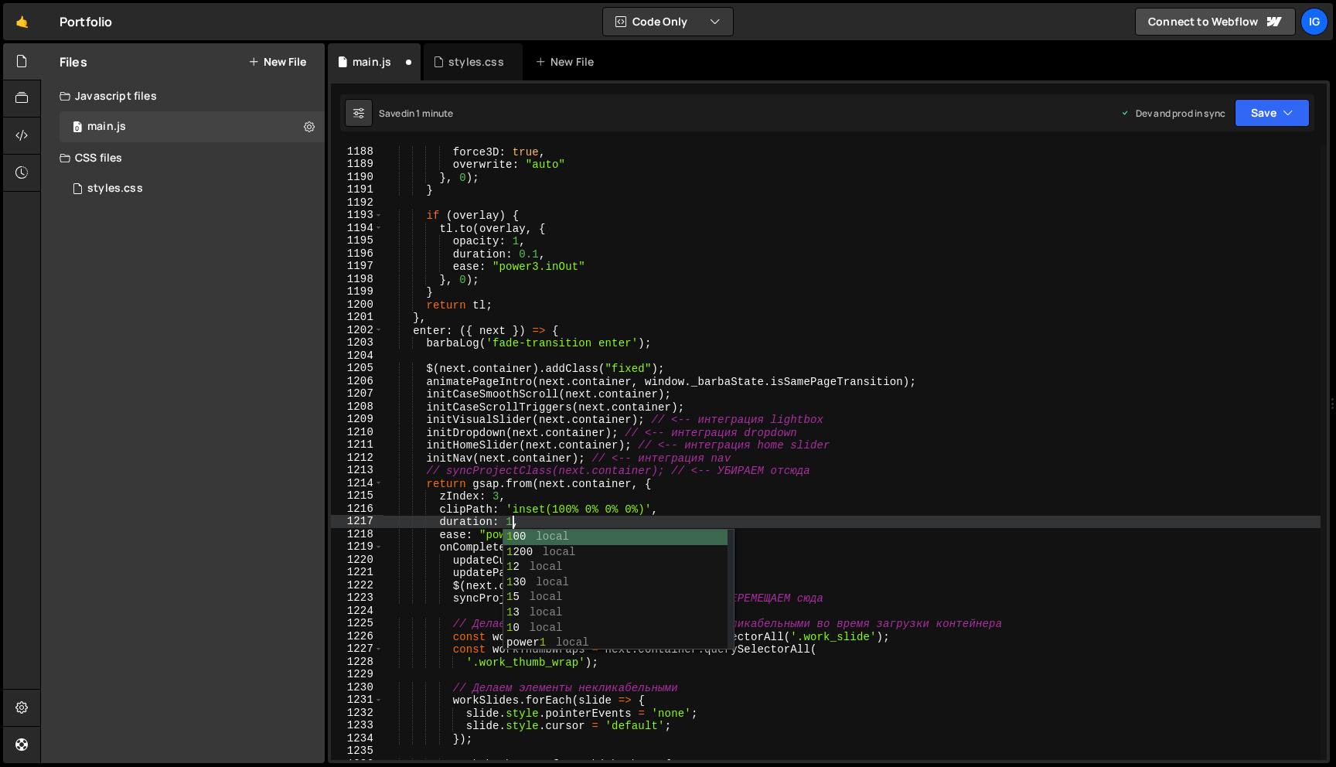
scroll to position [0, 9]
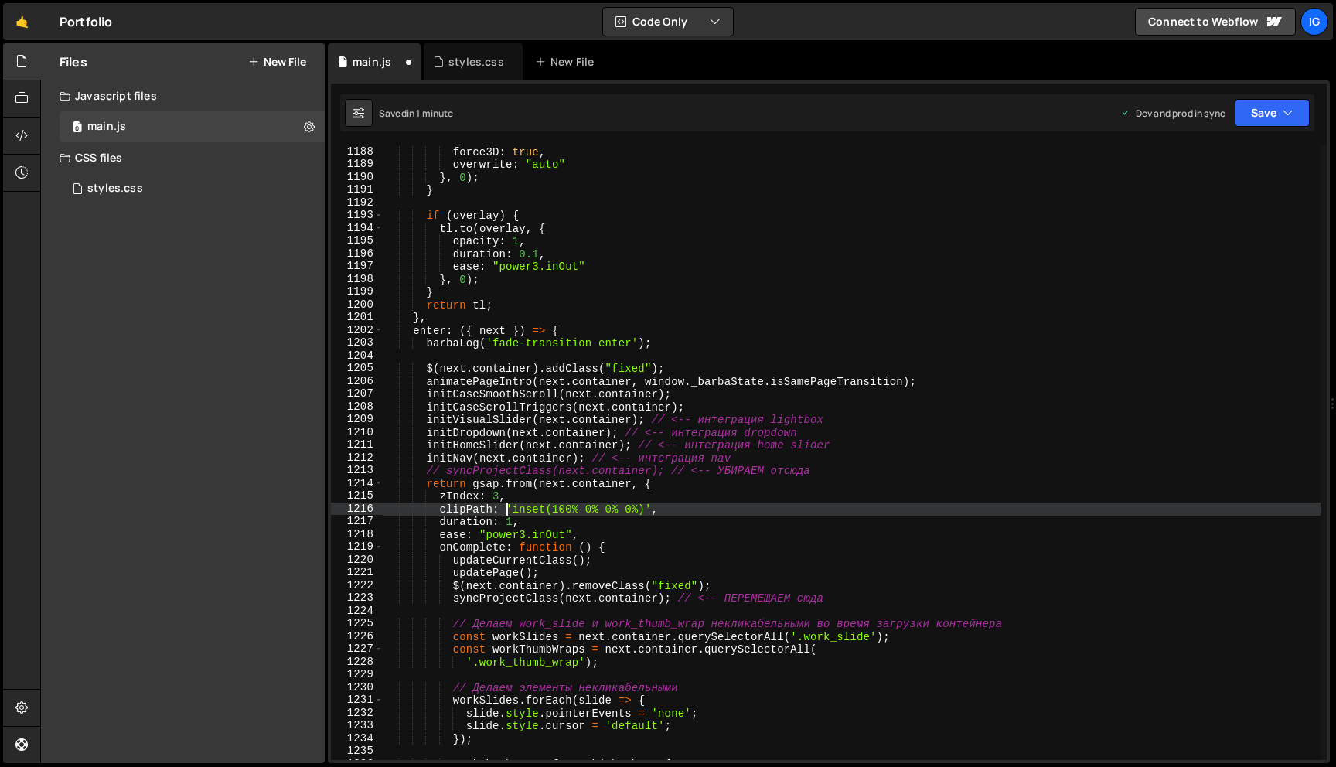
click at [503, 512] on div "force3D : true , overwrite : "auto" } , 0 ) ; } if ( overlay ) { tl . to ( over…" at bounding box center [852, 465] width 937 height 640
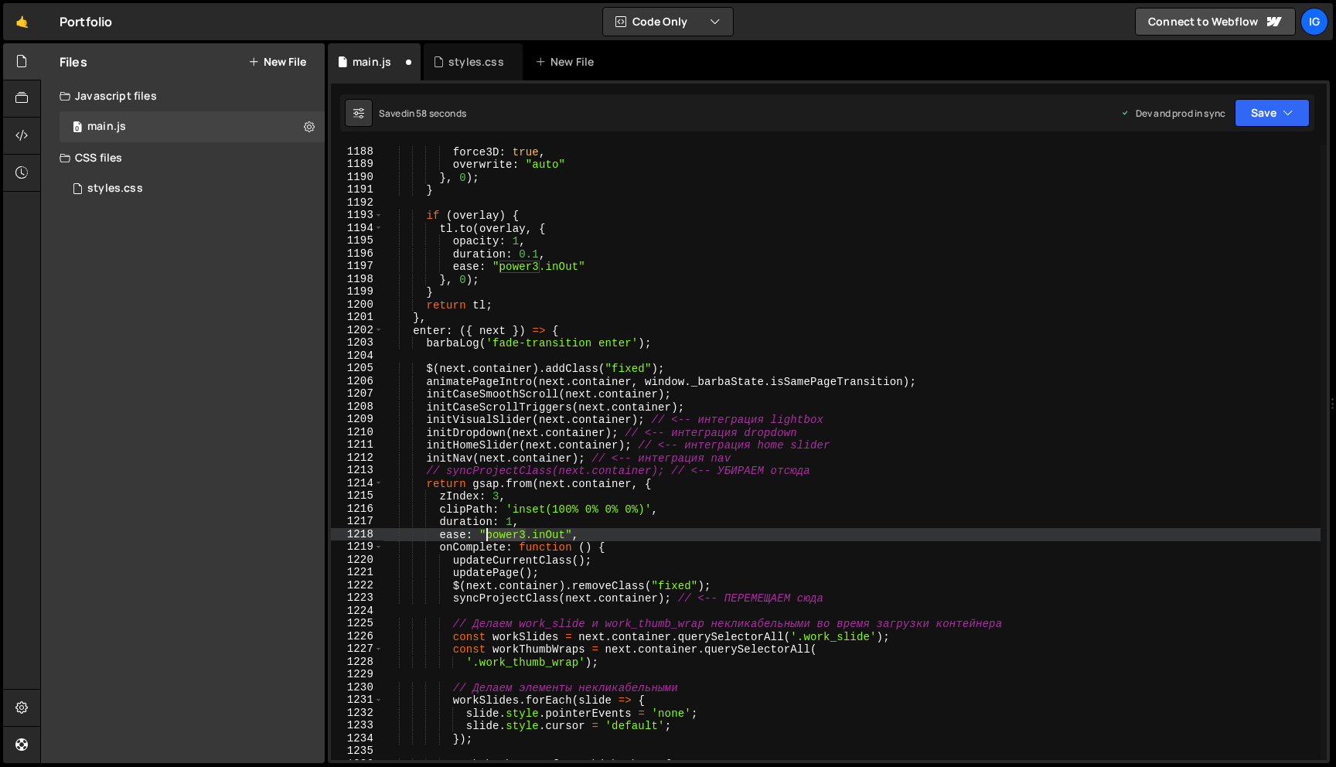
drag, startPoint x: 527, startPoint y: 534, endPoint x: 489, endPoint y: 534, distance: 37.9
click at [489, 534] on div "force3D : true , overwrite : "auto" } , 0 ) ; } if ( overlay ) { tl . to ( over…" at bounding box center [852, 465] width 937 height 640
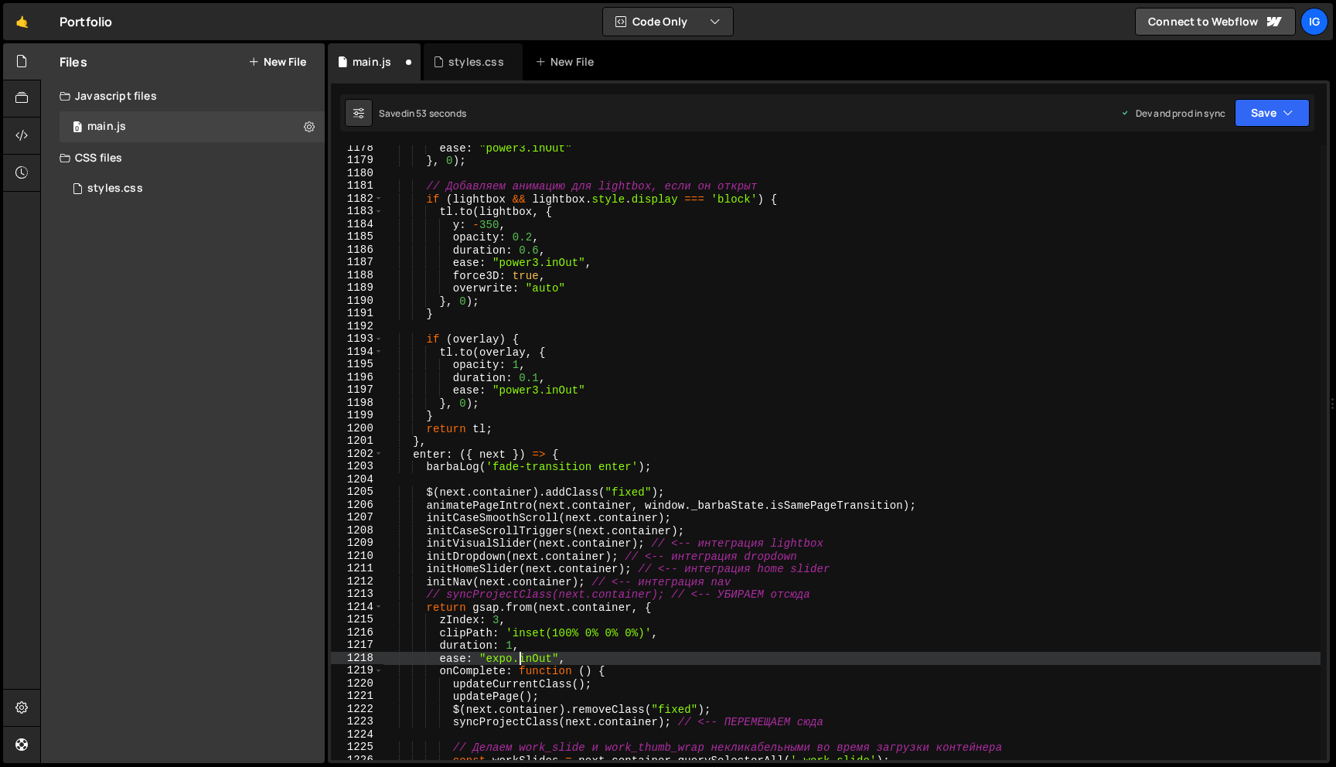
scroll to position [15023, 0]
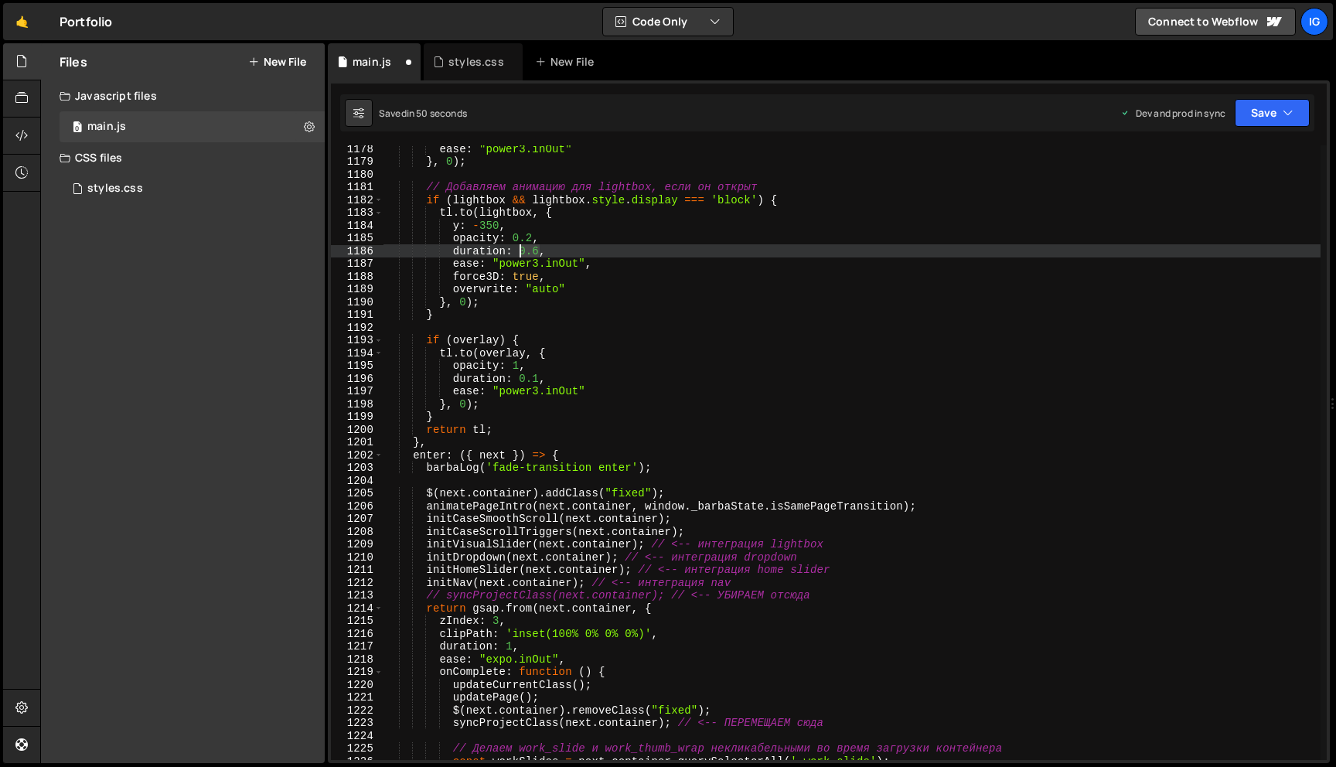
drag, startPoint x: 541, startPoint y: 255, endPoint x: 521, endPoint y: 256, distance: 19.4
click at [521, 256] on div "ease : "power3.inOut" } , 0 ) ; // Добавляем анимацию для lightbox, если он отк…" at bounding box center [852, 462] width 937 height 640
click at [502, 384] on div "ease : "power3.inOut" } , 0 ) ; // Добавляем анимацию для lightbox, если он отк…" at bounding box center [852, 462] width 937 height 640
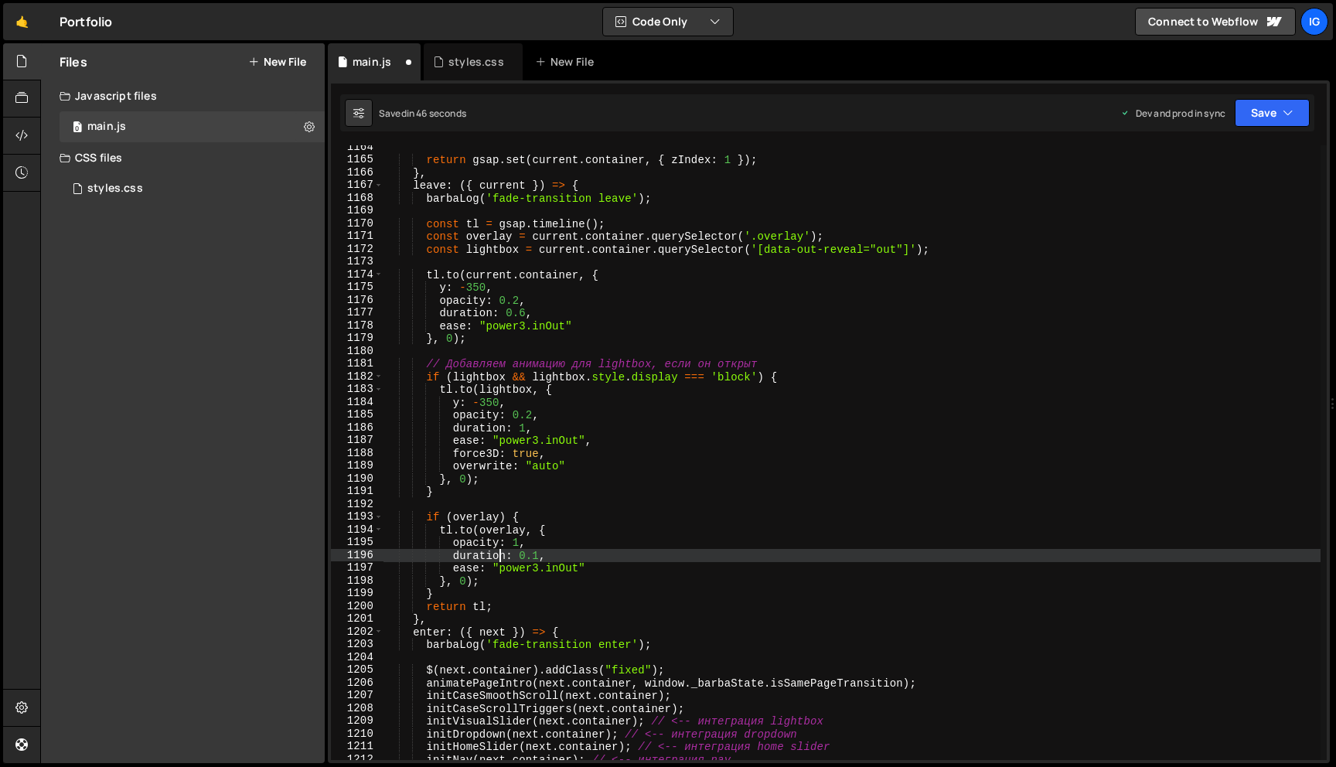
scroll to position [14835, 0]
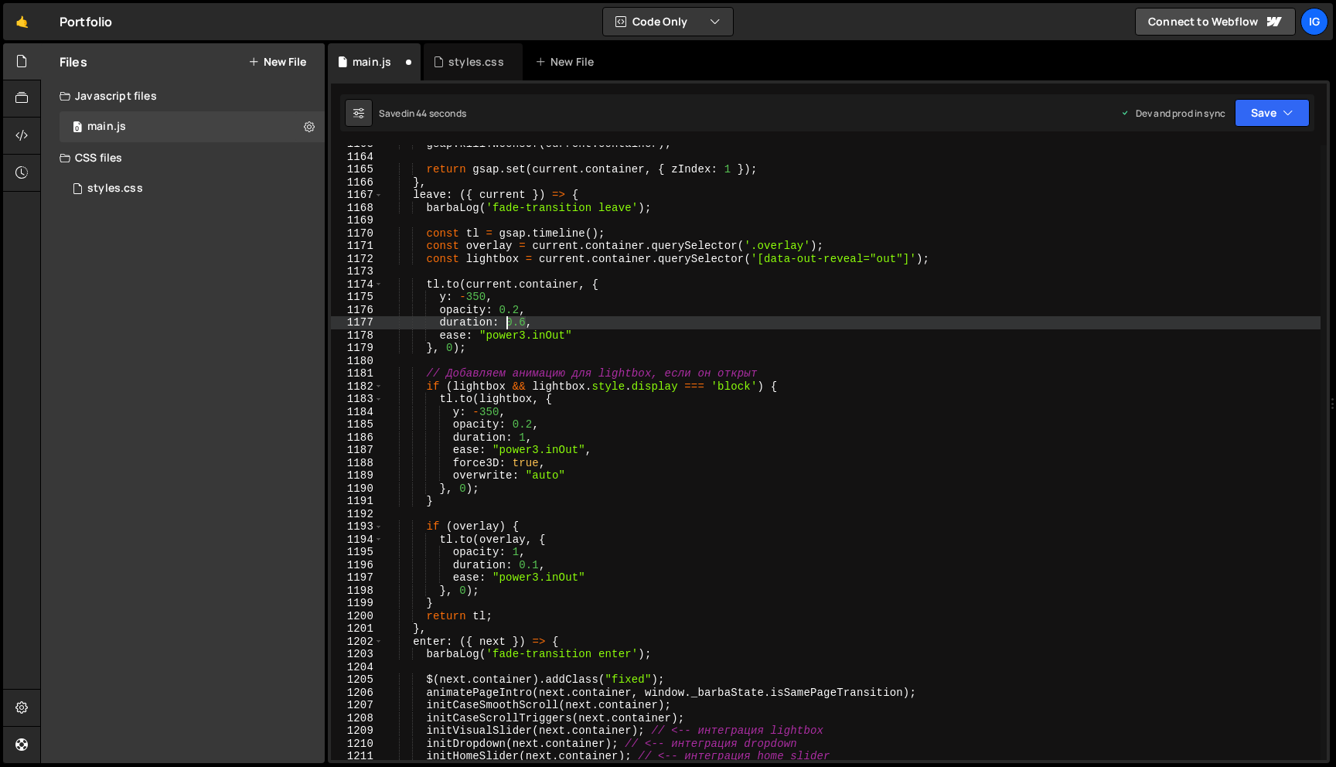
drag, startPoint x: 527, startPoint y: 325, endPoint x: 507, endPoint y: 325, distance: 20.1
click at [507, 325] on div "gsap . killTweensOf ( current . container ) ; return gsap . set ( current . con…" at bounding box center [852, 458] width 937 height 640
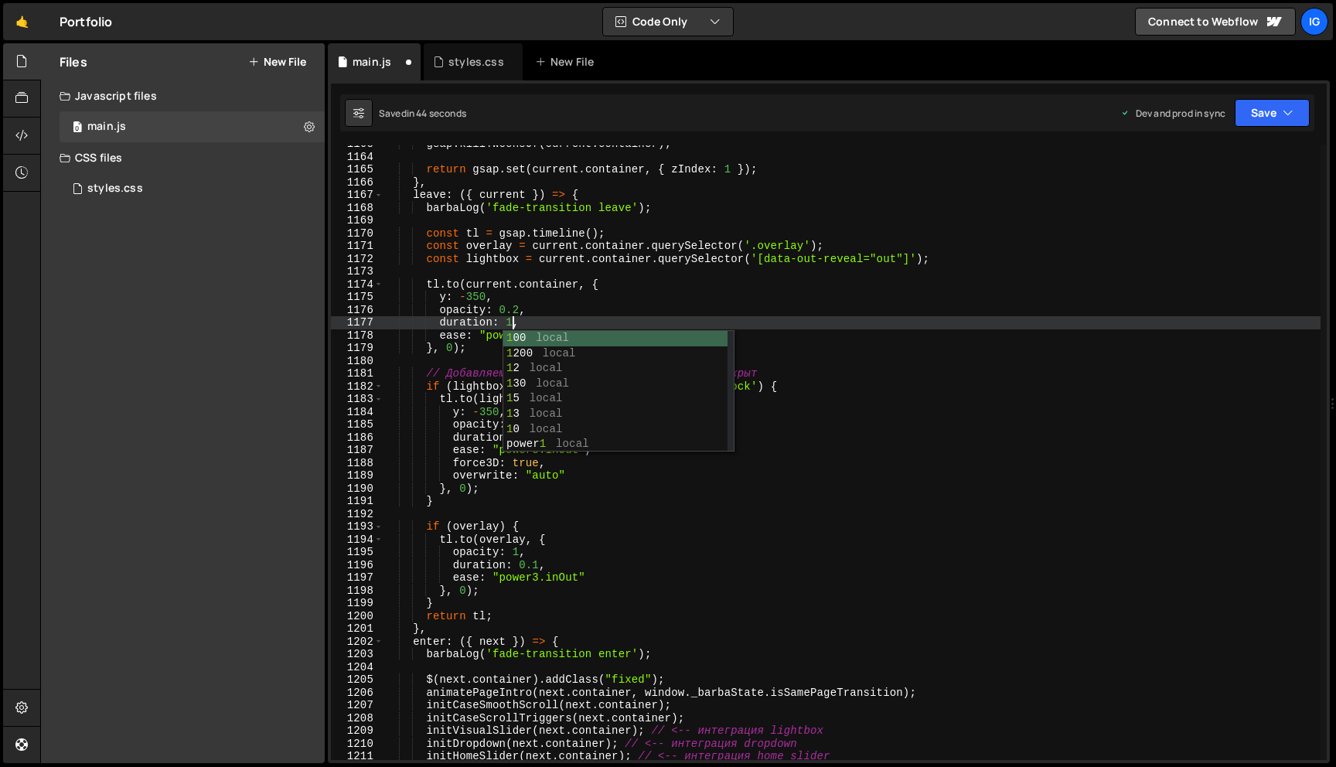
scroll to position [0, 9]
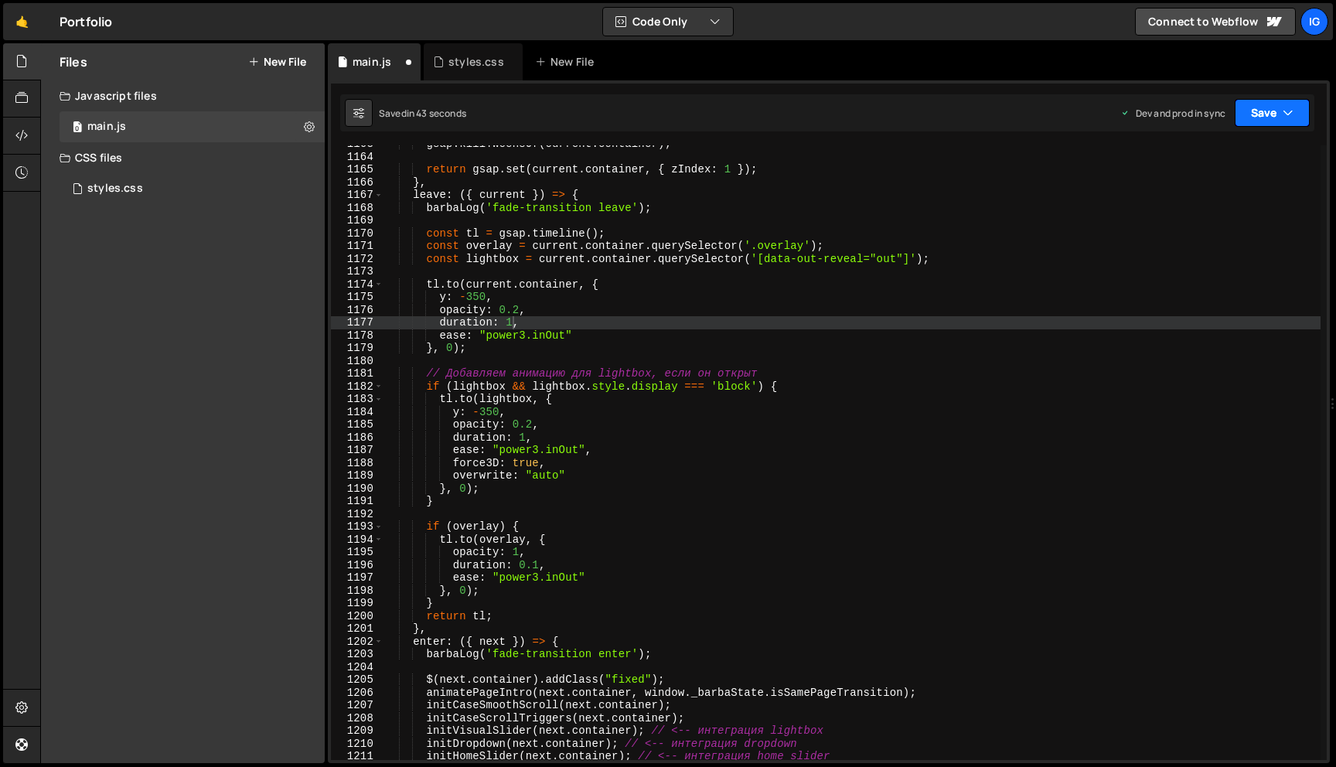
click at [1279, 123] on button "Save" at bounding box center [1272, 113] width 75 height 28
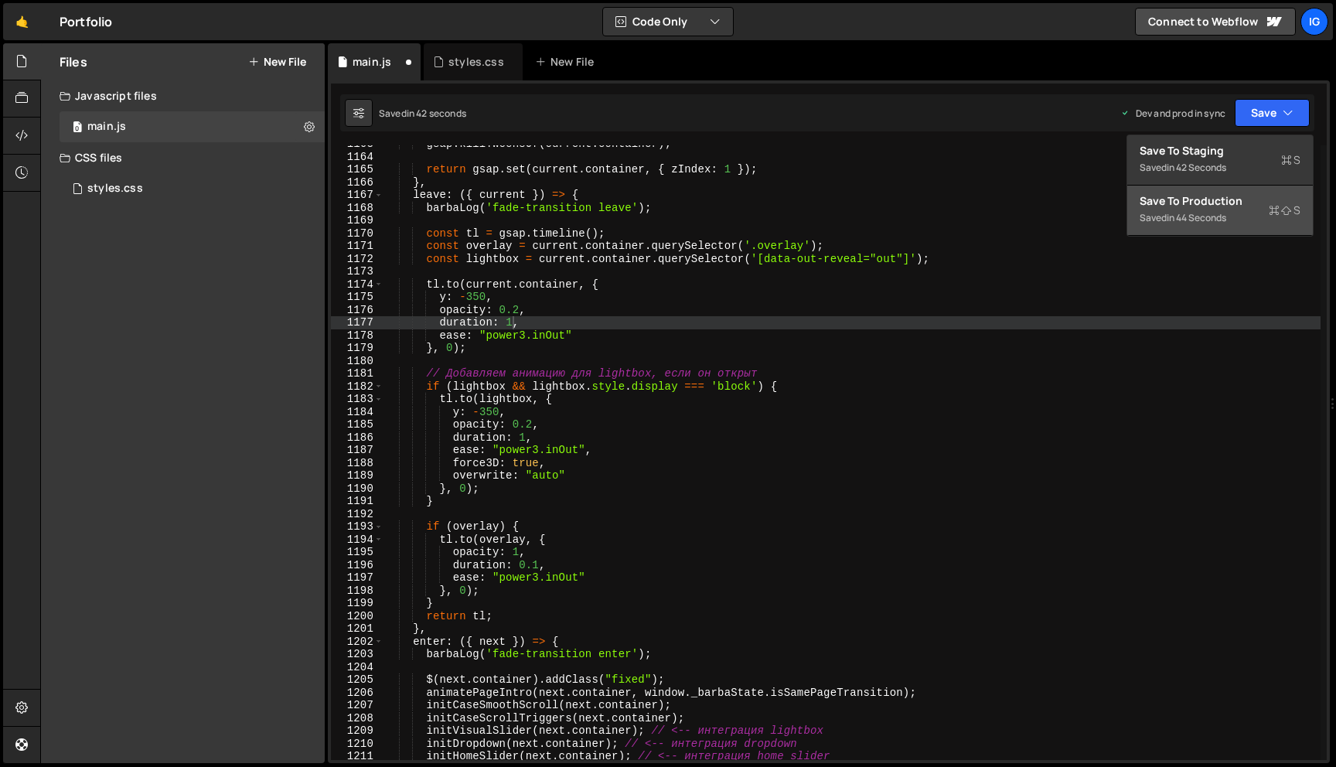
click at [1224, 201] on div "Save to Production S" at bounding box center [1220, 200] width 161 height 15
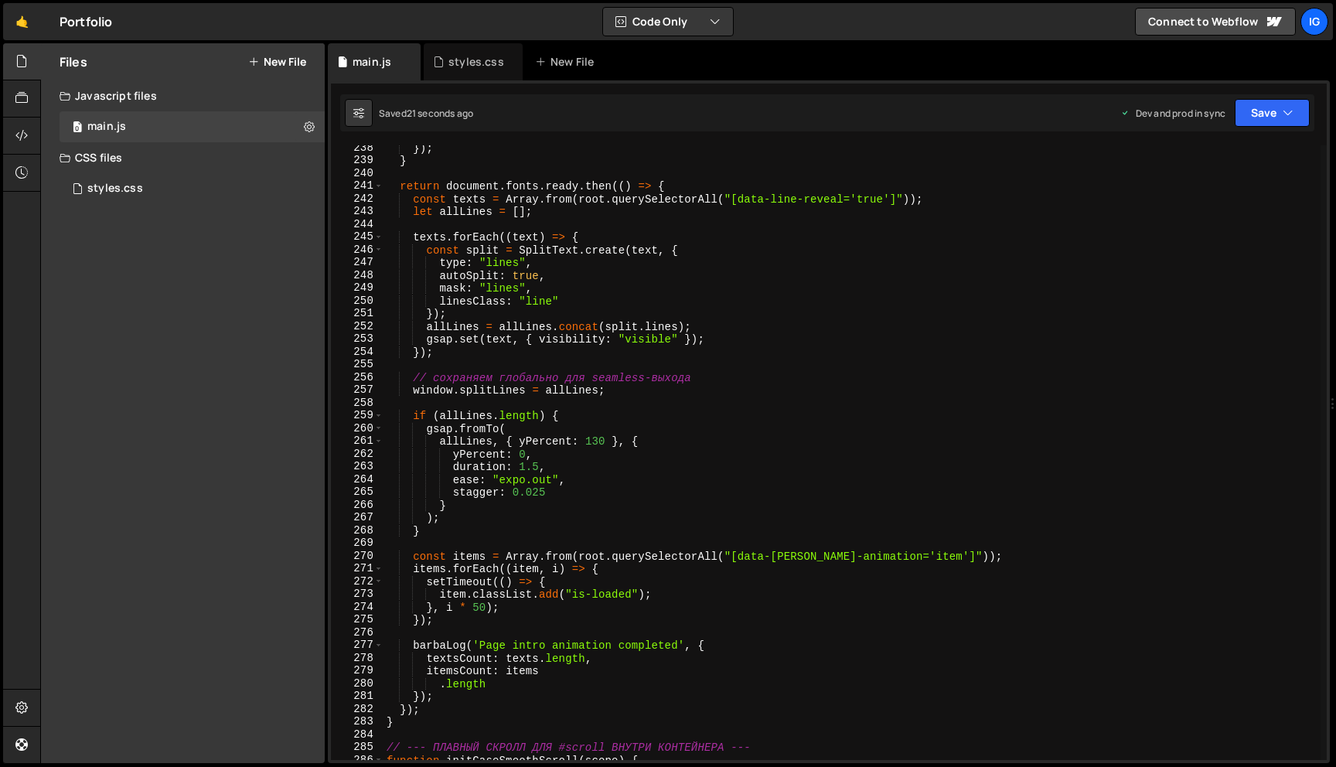
scroll to position [3004, 0]
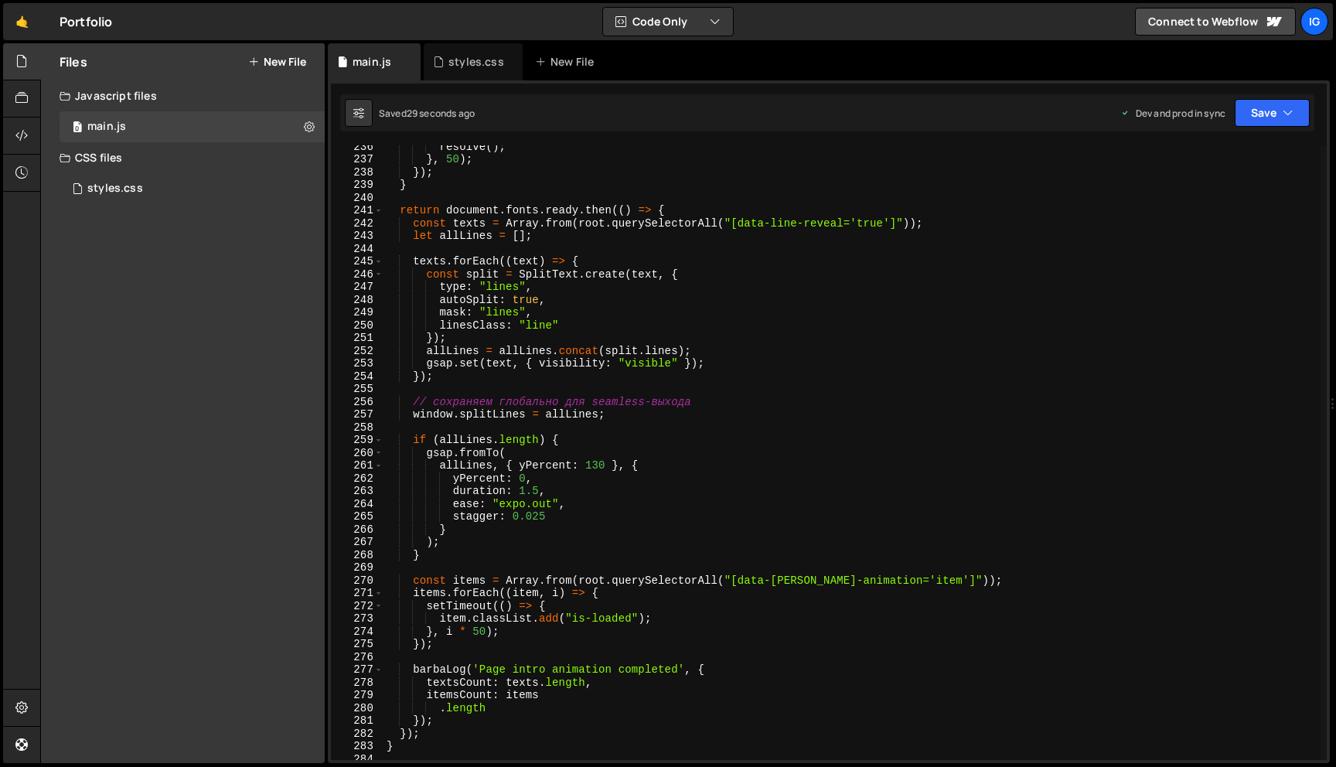
click at [533, 478] on div "resolve ( ) ; } , 50 ) ; }) ; } return document . fonts . ready . then (( ) => …" at bounding box center [852, 460] width 937 height 640
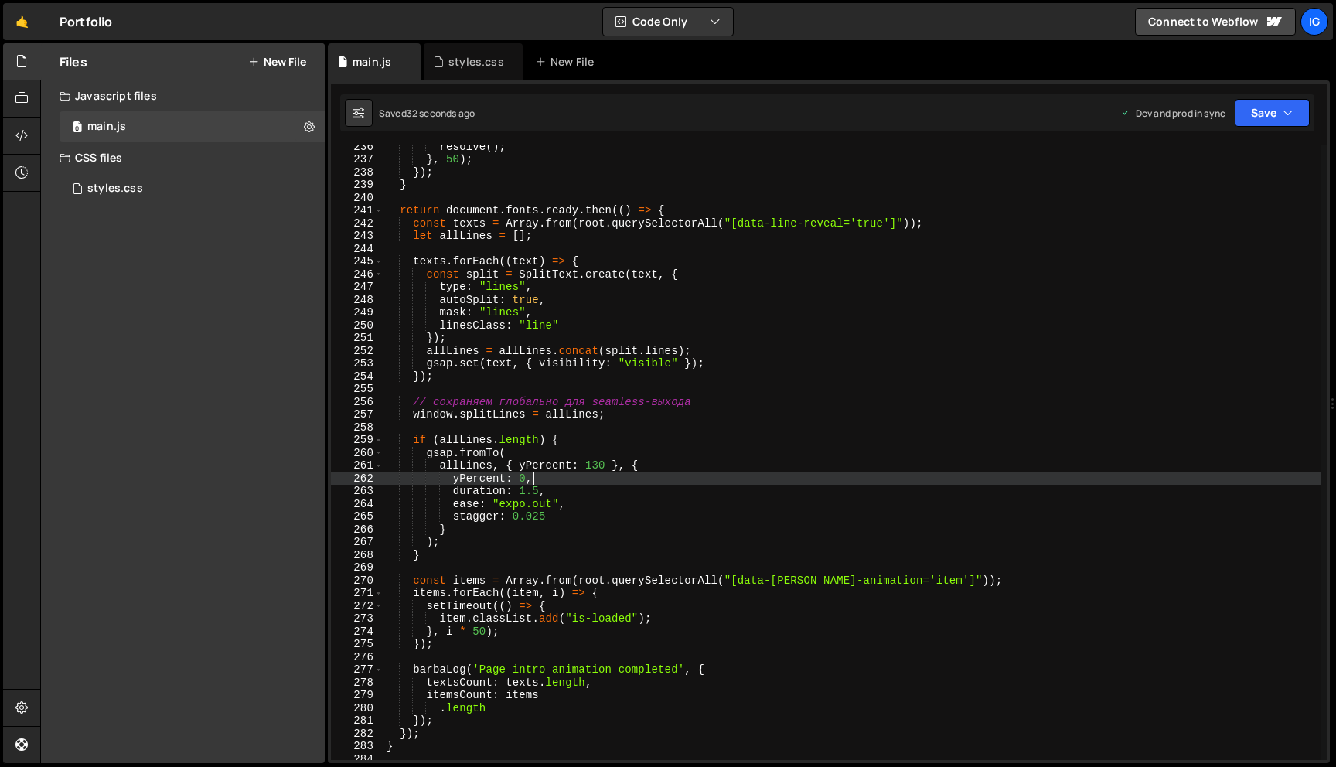
click at [548, 486] on div "resolve ( ) ; } , 50 ) ; }) ; } return document . fonts . ready . then (( ) => …" at bounding box center [852, 460] width 937 height 640
type textarea "duration: 1.5,"
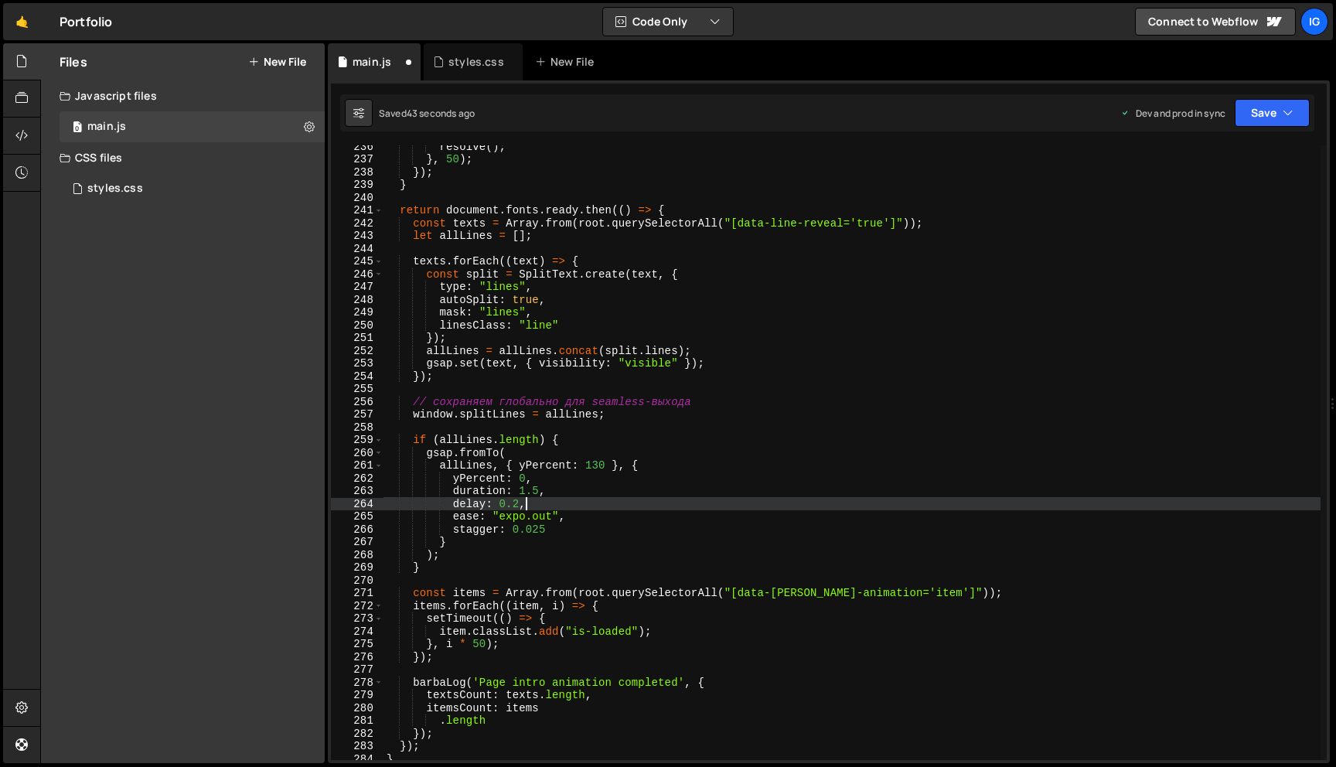
scroll to position [0, 9]
click at [1244, 121] on button "Save" at bounding box center [1272, 113] width 75 height 28
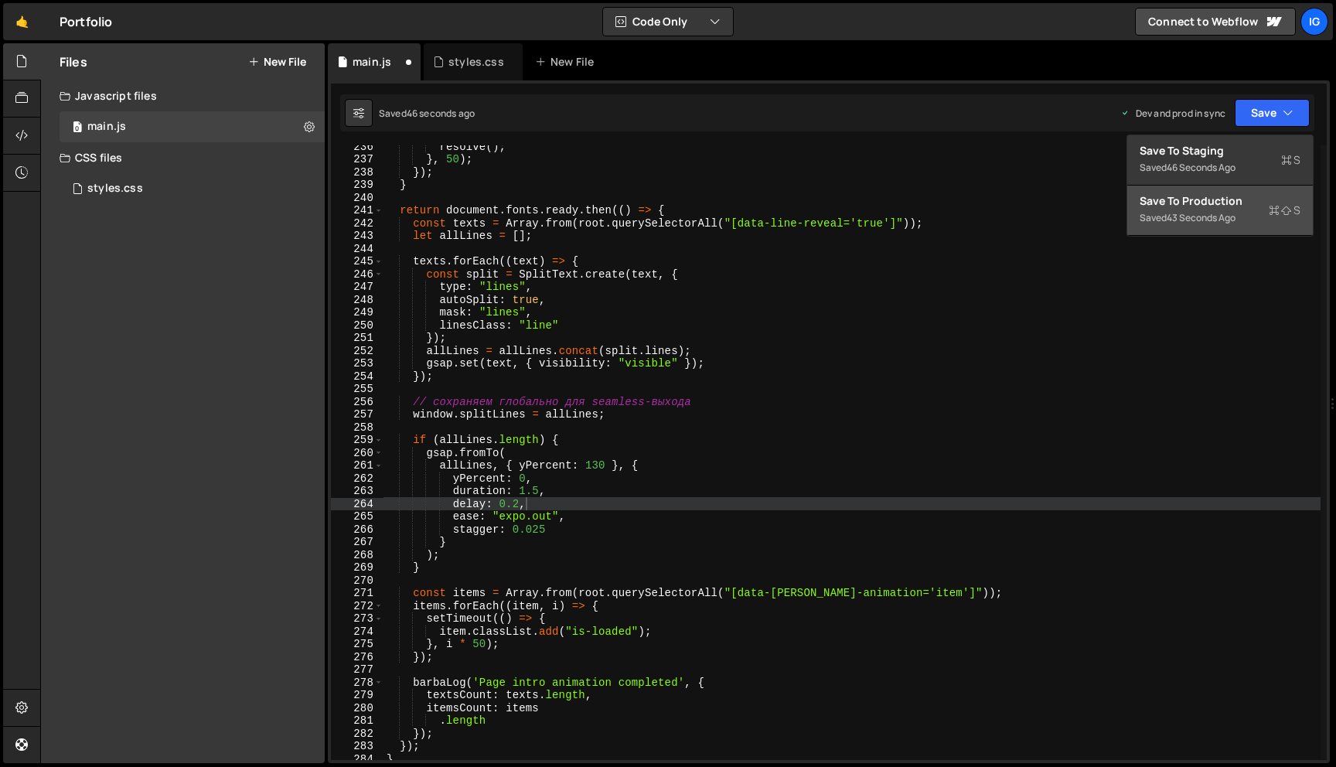
click at [1200, 186] on button "Save to Production S Saved 43 seconds ago" at bounding box center [1221, 211] width 186 height 50
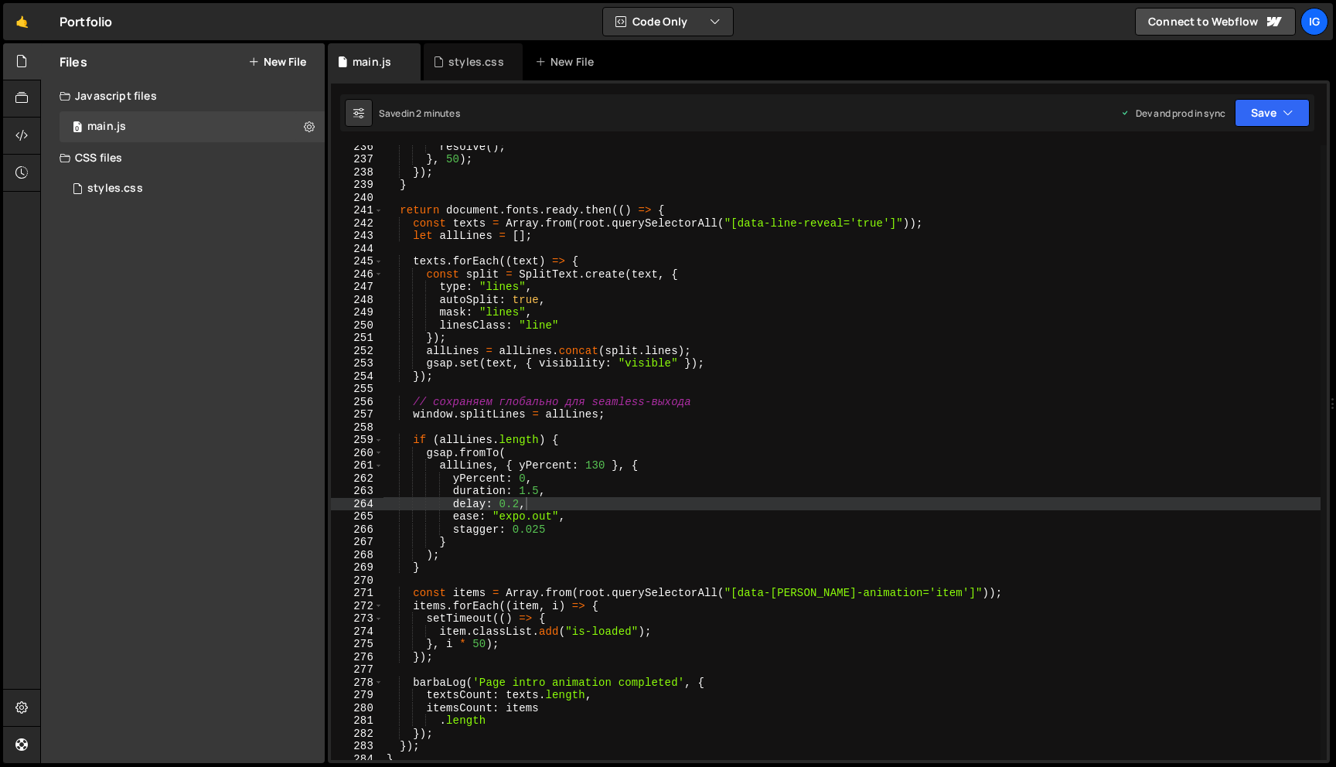
click at [521, 499] on div "resolve ( ) ; } , 50 ) ; }) ; } return document . fonts . ready . then (( ) => …" at bounding box center [852, 460] width 937 height 640
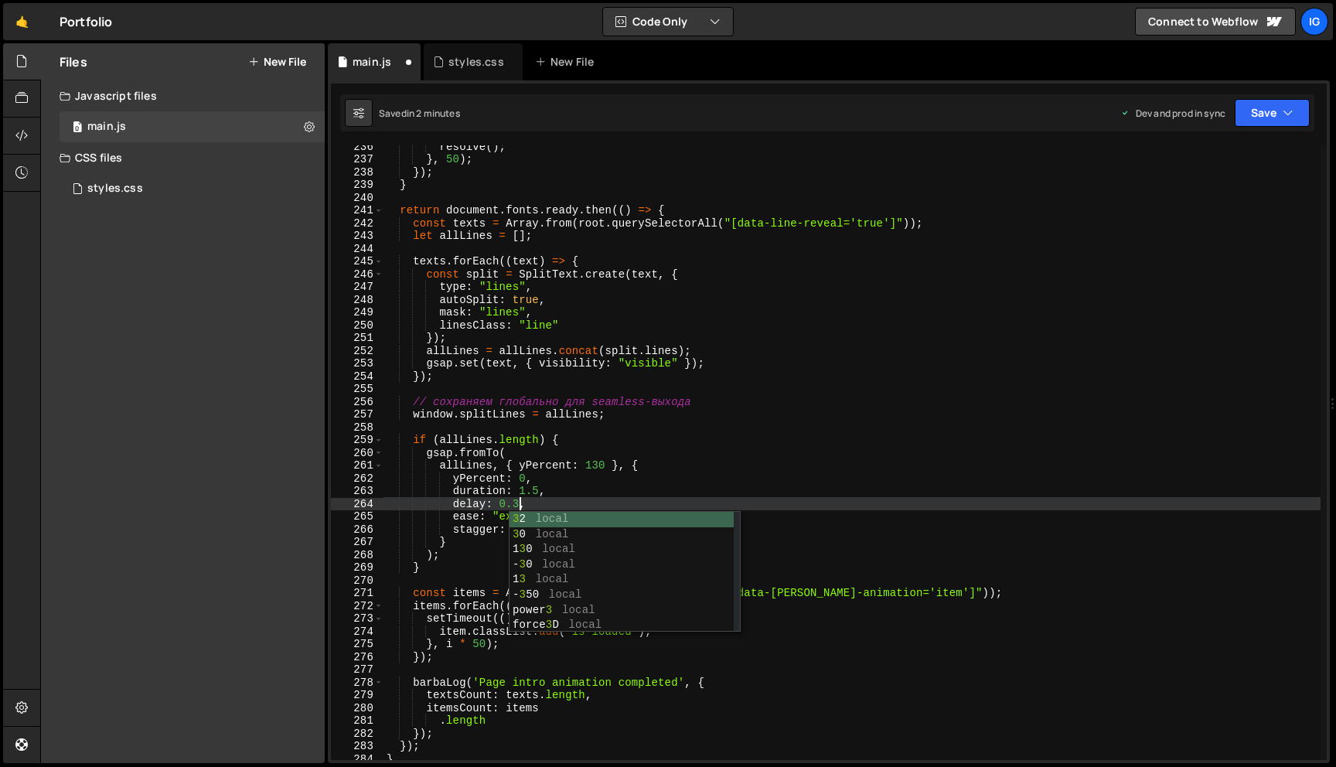
scroll to position [0, 9]
type textarea "delay: 0.35,"
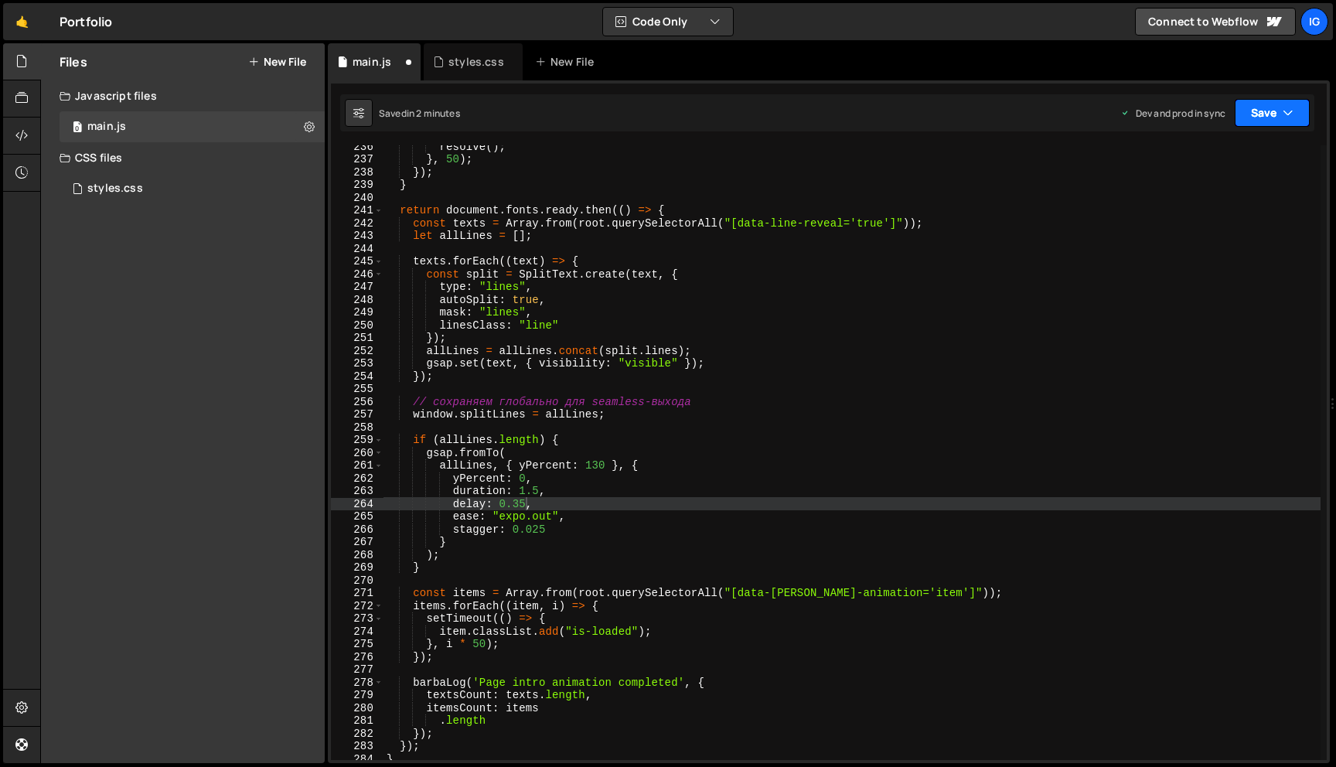
click at [1249, 119] on button "Save" at bounding box center [1272, 113] width 75 height 28
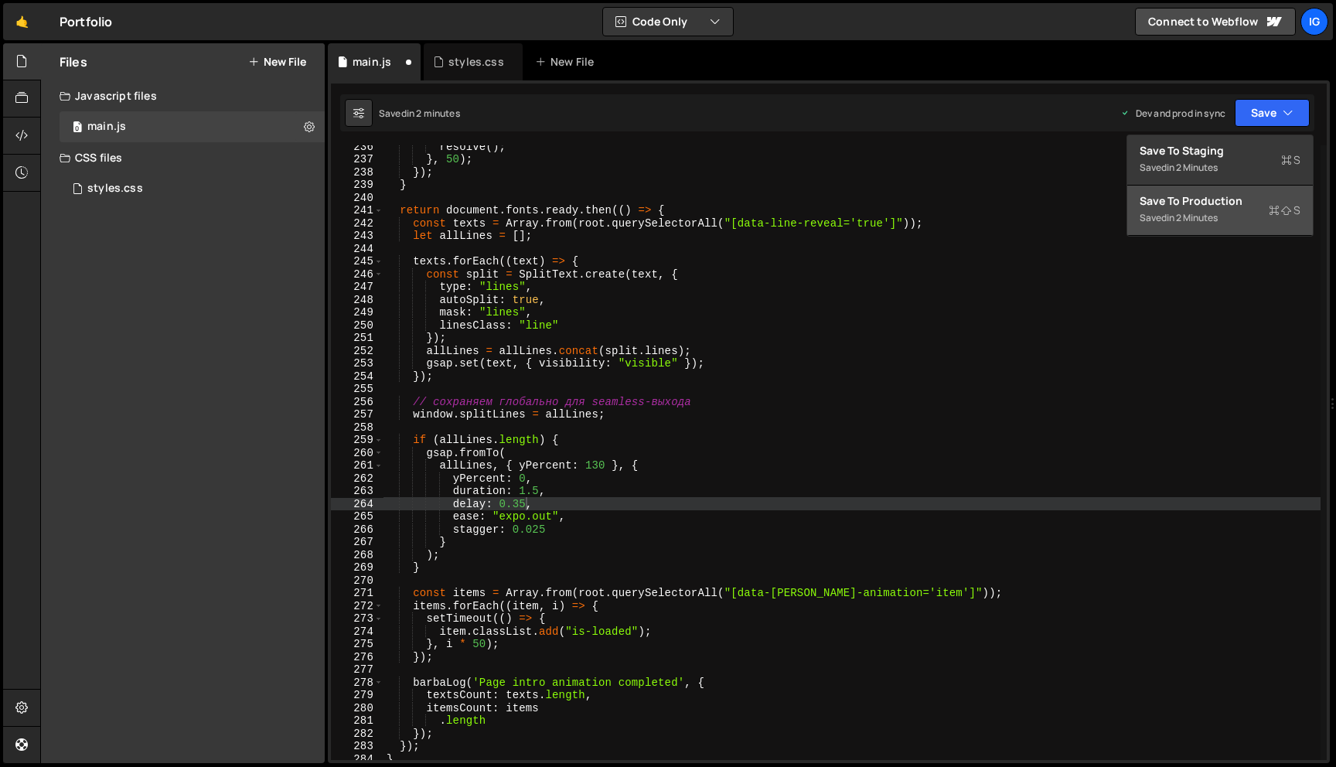
click at [1205, 193] on div "Save to Production S" at bounding box center [1220, 200] width 161 height 15
